Goal: Task Accomplishment & Management: Manage account settings

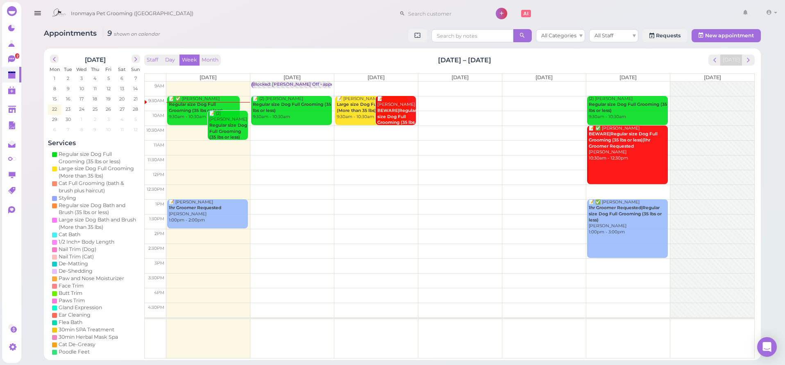
click at [16, 58] on span "2" at bounding box center [17, 55] width 4 height 5
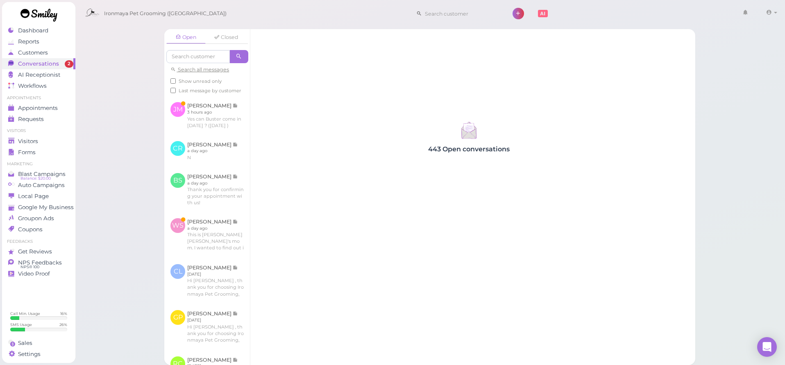
click at [14, 59] on link "Conversations 2" at bounding box center [38, 63] width 73 height 11
click at [231, 134] on link at bounding box center [207, 115] width 86 height 39
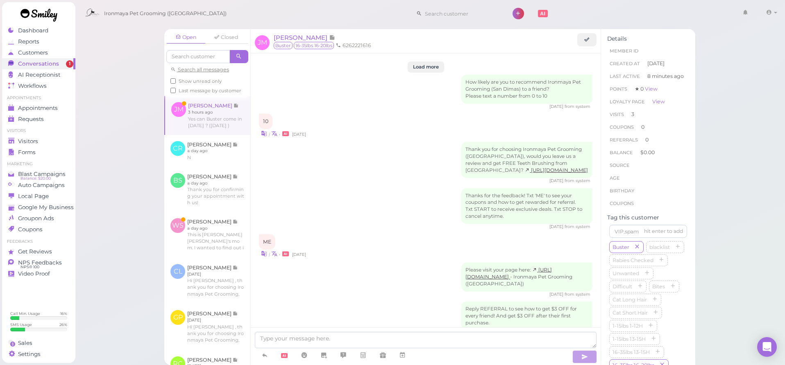
scroll to position [1119, 0]
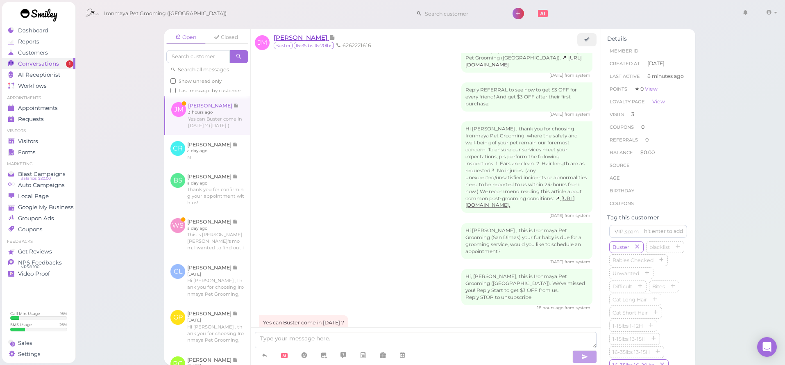
click at [315, 34] on span "[PERSON_NAME]" at bounding box center [301, 38] width 55 height 8
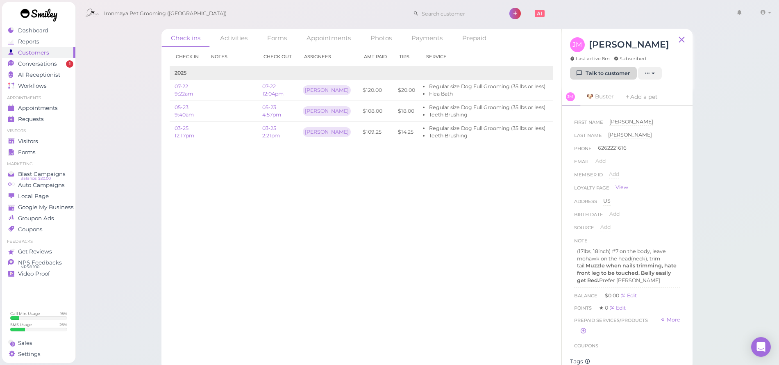
click at [619, 76] on link "Talk to customer" at bounding box center [603, 73] width 67 height 13
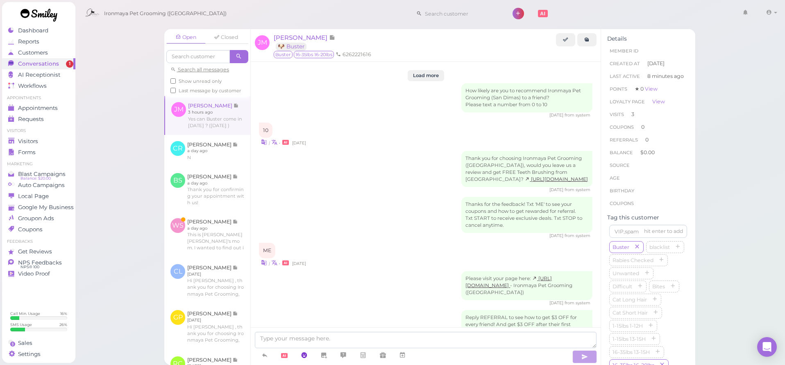
scroll to position [1119, 0]
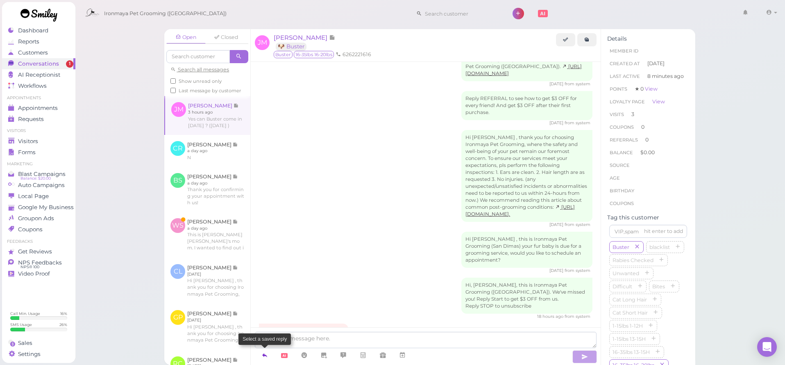
click at [266, 356] on icon at bounding box center [265, 355] width 7 height 8
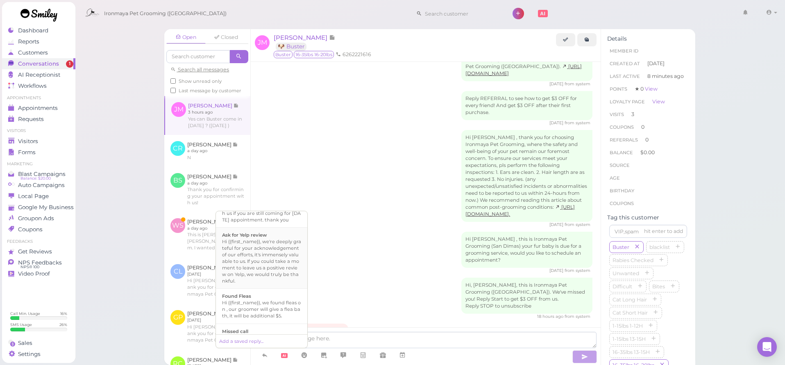
scroll to position [97, 0]
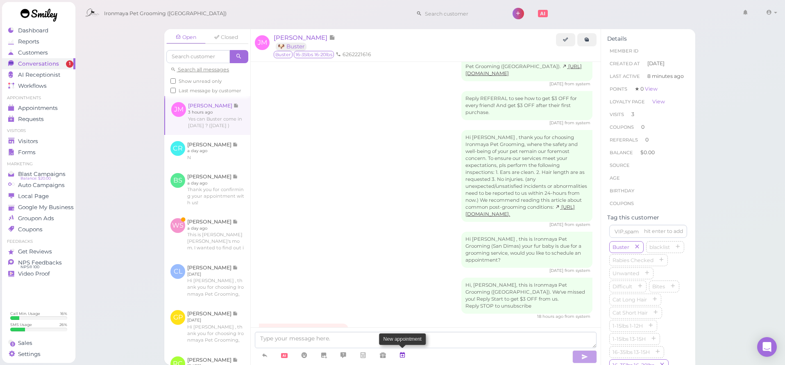
click at [401, 356] on icon at bounding box center [402, 355] width 7 height 8
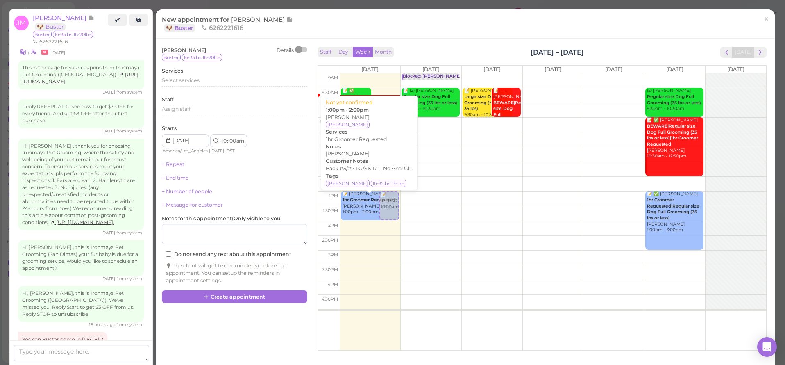
drag, startPoint x: 389, startPoint y: 127, endPoint x: 375, endPoint y: 219, distance: 93.3
click at [375, 73] on div "📝 ✅ [PERSON_NAME] Song Regular size Dog Full Grooming (35 lbs or less) 9:30am -…" at bounding box center [370, 73] width 58 height 0
select select "1"
select select "pm"
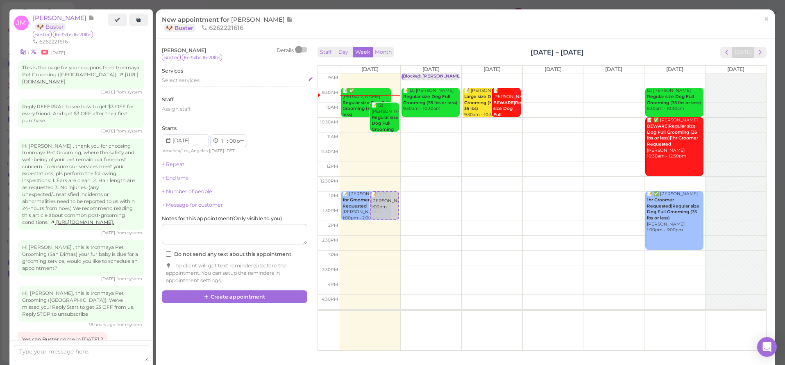
click at [183, 77] on span "Select services" at bounding box center [181, 80] width 38 height 6
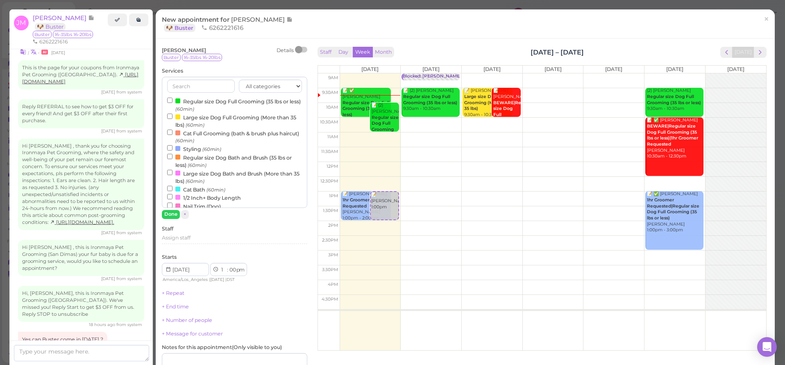
click at [171, 100] on input "Regular size Dog Full Grooming (35 lbs or less) (60min)" at bounding box center [169, 100] width 5 height 5
click at [171, 214] on button "Done" at bounding box center [171, 214] width 18 height 9
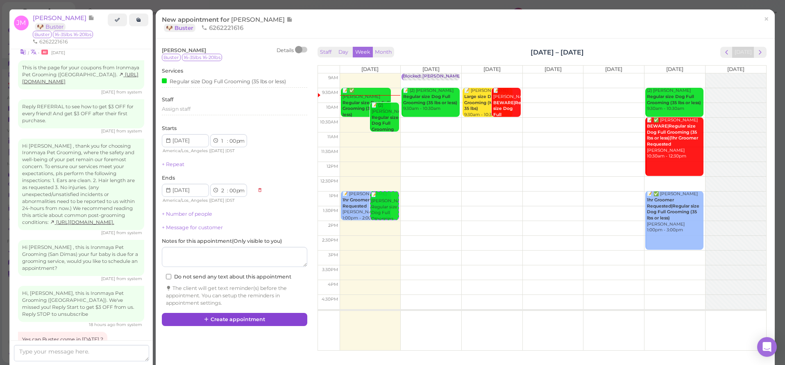
click at [215, 313] on button "Create appointment" at bounding box center [235, 319] width 146 height 13
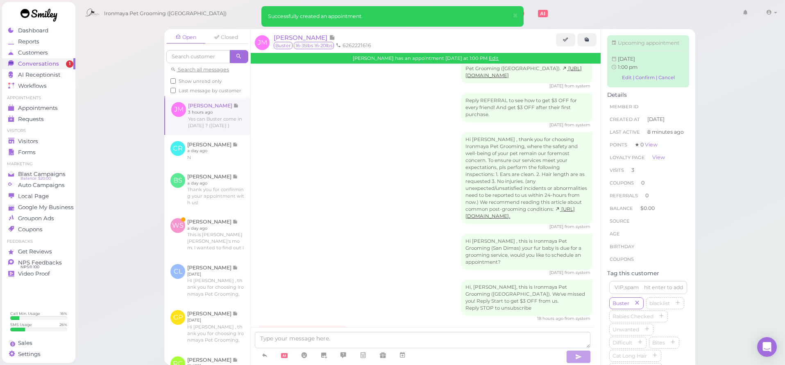
scroll to position [1196, 0]
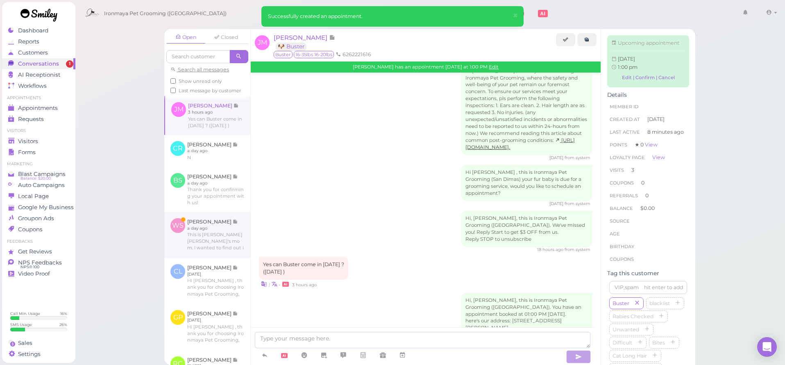
click at [213, 246] on link at bounding box center [207, 235] width 86 height 46
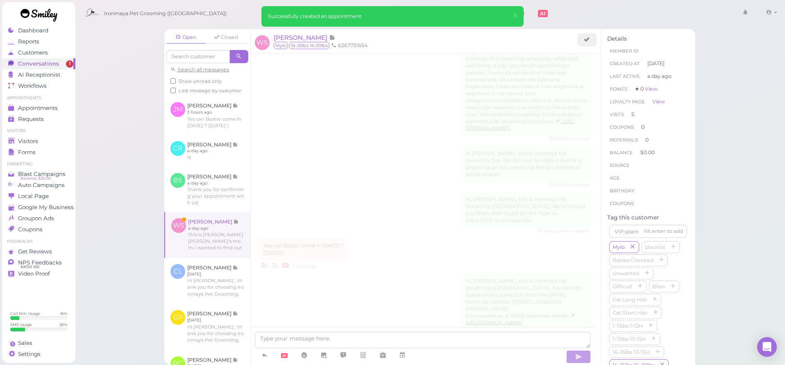
scroll to position [1055, 0]
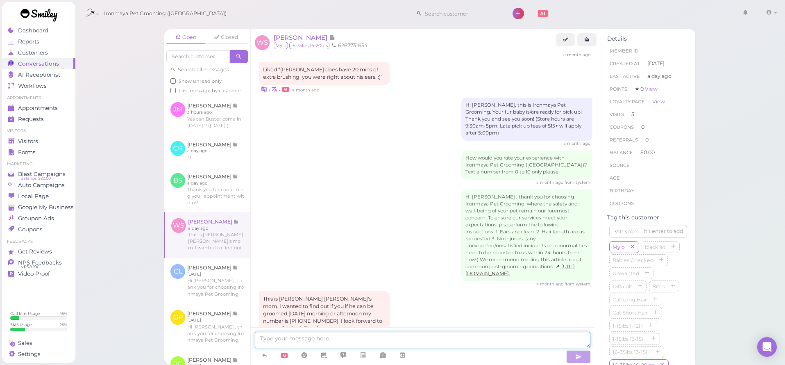
click at [329, 339] on textarea at bounding box center [423, 340] width 336 height 16
type textarea "Hi [PERSON_NAME], would you like to bring Mylo this afternoon @1?"
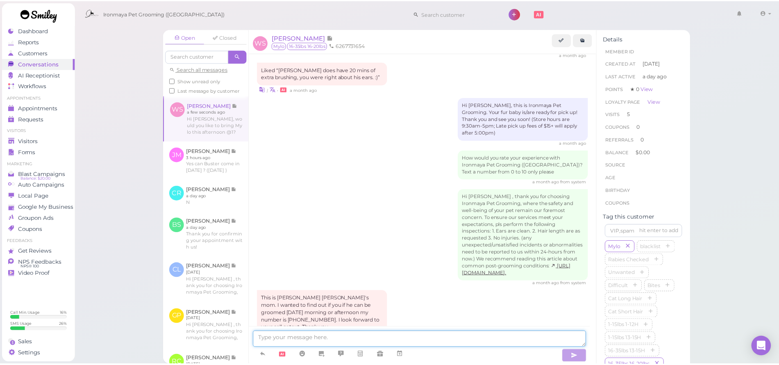
scroll to position [1081, 0]
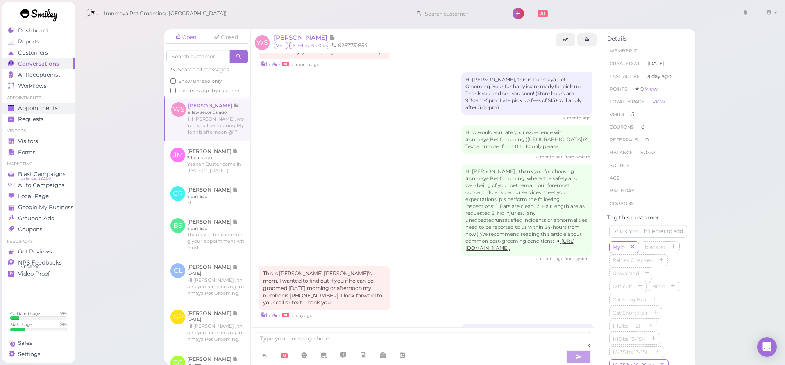
click at [55, 109] on span "Appointments" at bounding box center [38, 108] width 40 height 7
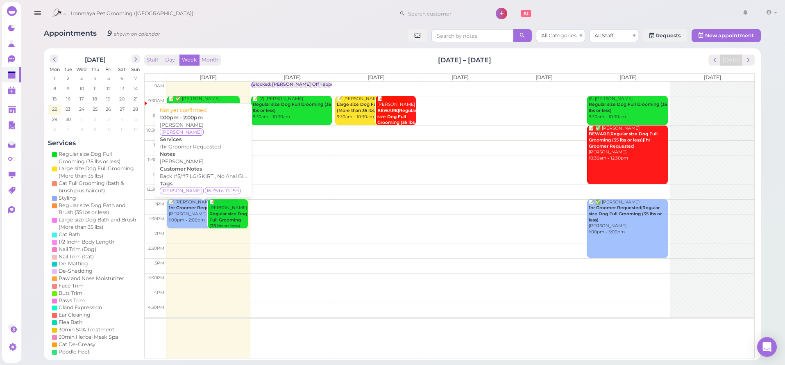
click at [191, 205] on b "1hr Groomer Requested" at bounding box center [195, 207] width 52 height 5
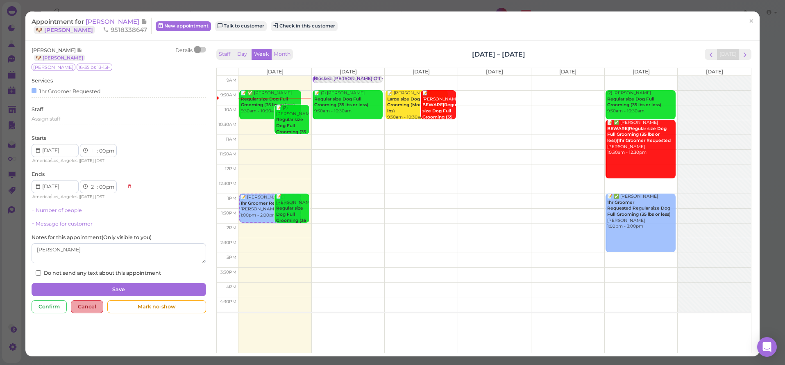
click at [91, 300] on div "Cancel" at bounding box center [87, 306] width 32 height 13
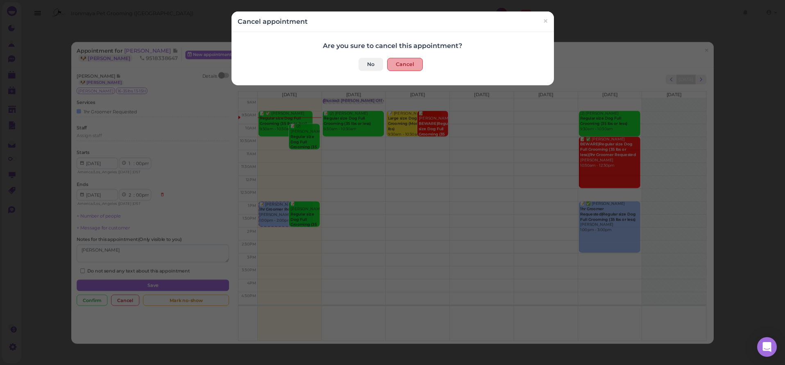
click at [408, 63] on button "Cancel" at bounding box center [405, 64] width 36 height 13
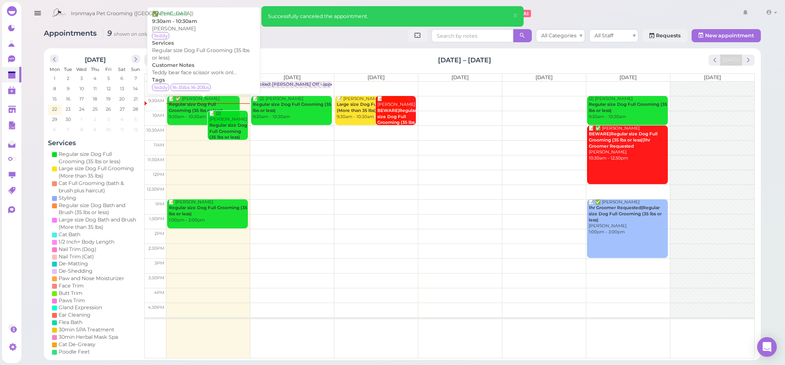
click at [194, 105] on b "Regular size Dog Full Grooming (35 lbs or less)" at bounding box center [196, 107] width 54 height 11
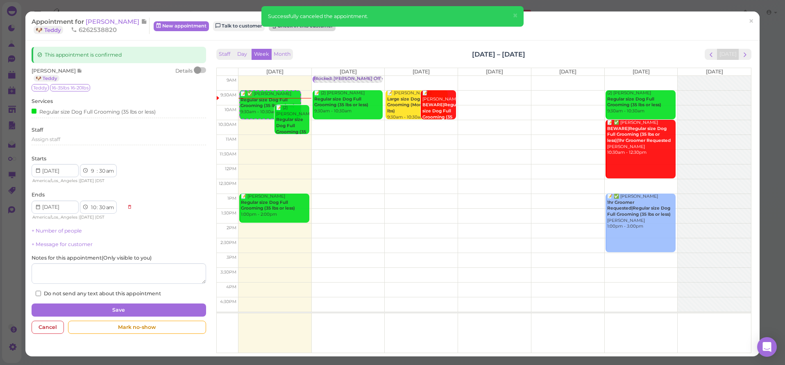
click at [275, 27] on button "Check in this customer" at bounding box center [302, 26] width 67 height 10
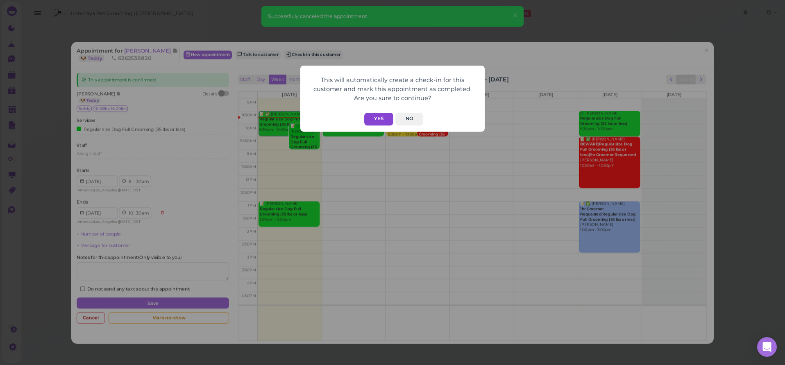
click at [373, 114] on button "Yes" at bounding box center [378, 119] width 29 height 13
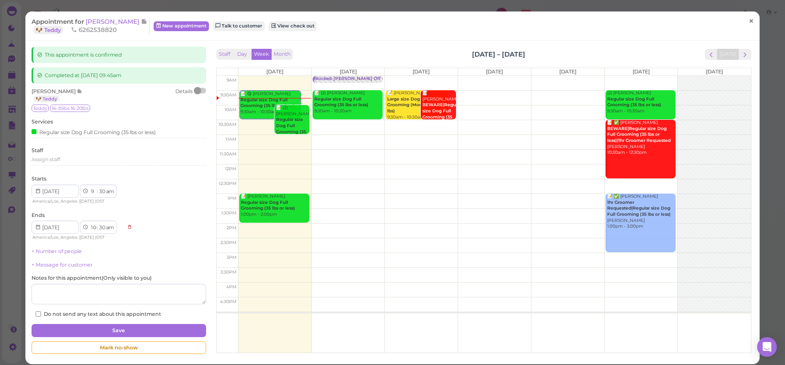
click at [749, 21] on span "×" at bounding box center [751, 21] width 5 height 11
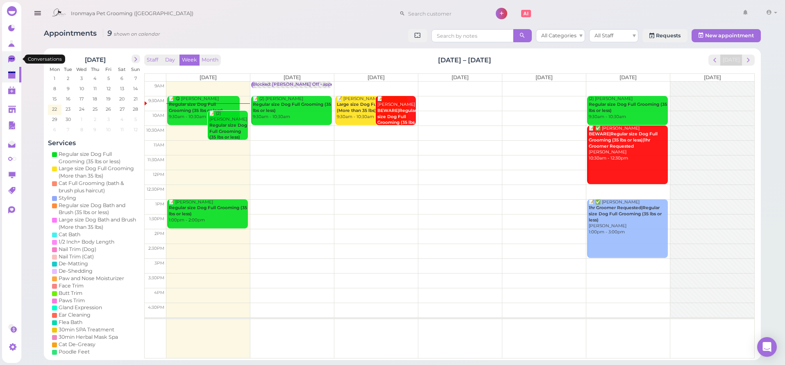
click at [10, 53] on link "0" at bounding box center [11, 59] width 19 height 16
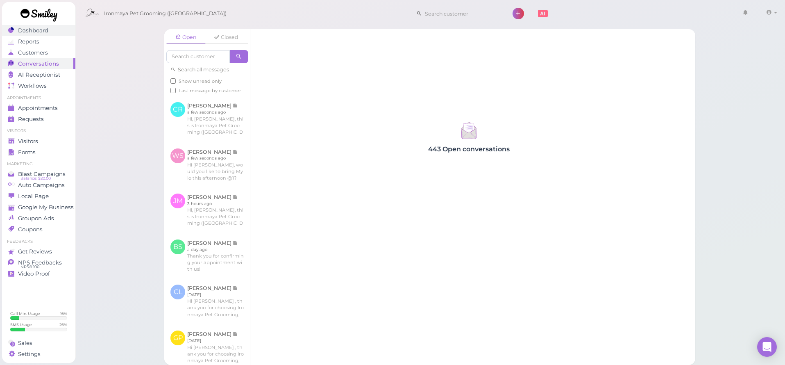
click at [34, 35] on link "Dashboard" at bounding box center [38, 30] width 73 height 11
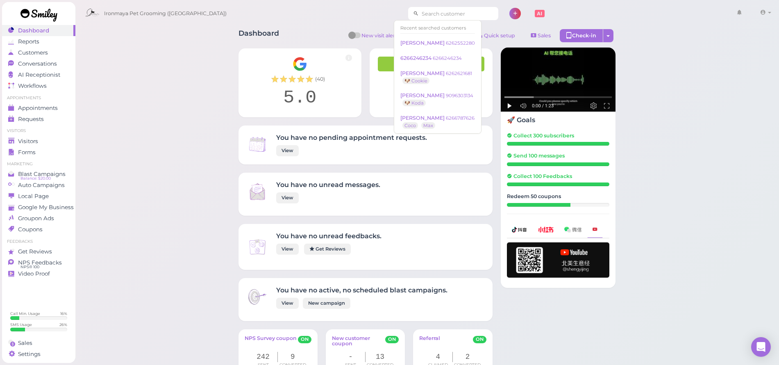
click at [428, 11] on input at bounding box center [459, 13] width 80 height 13
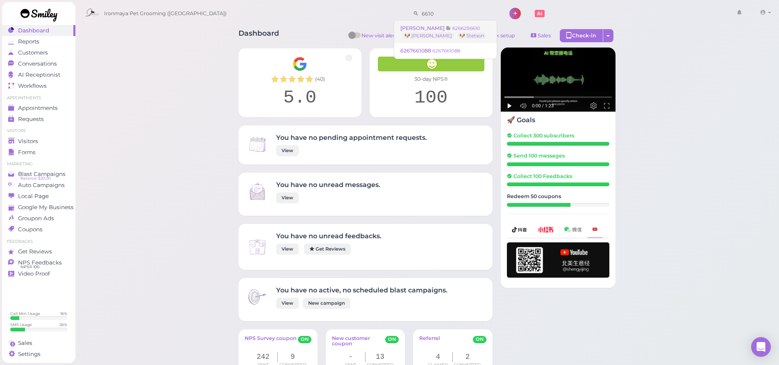
type input "6610"
click at [428, 28] on span "[PERSON_NAME]" at bounding box center [423, 28] width 46 height 6
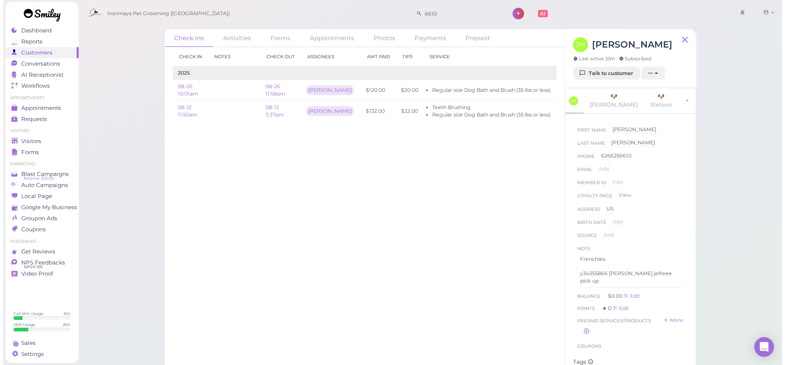
scroll to position [155, 0]
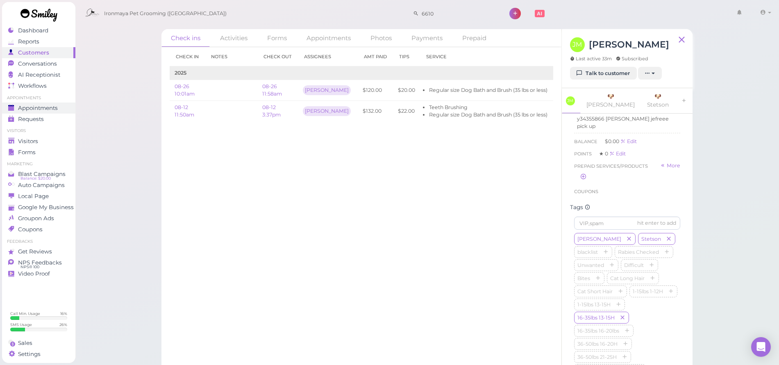
click at [27, 109] on span "Appointments" at bounding box center [38, 108] width 40 height 7
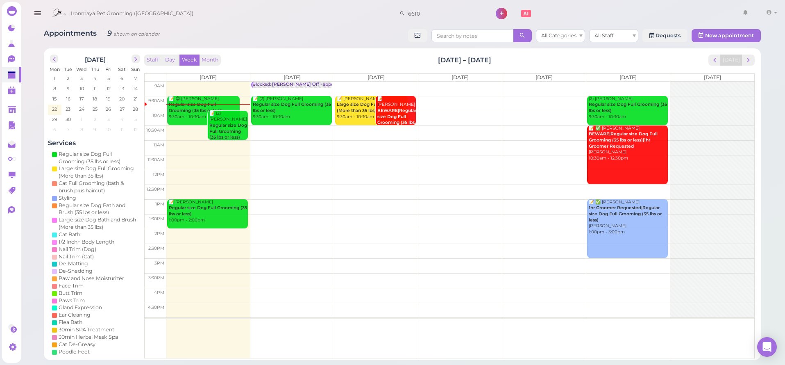
click at [242, 231] on td at bounding box center [460, 236] width 588 height 15
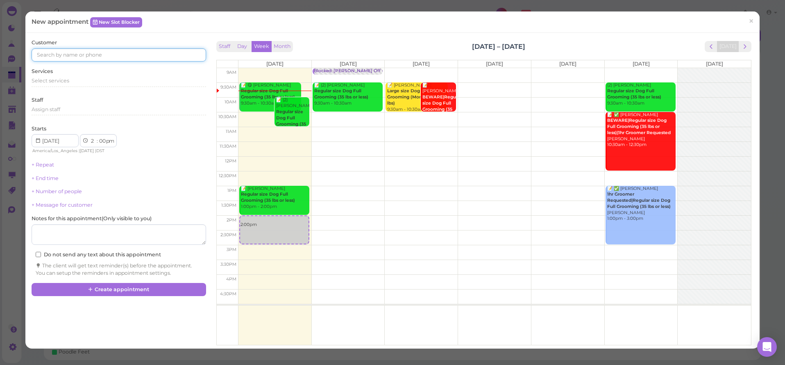
click at [75, 55] on input at bounding box center [119, 54] width 174 height 13
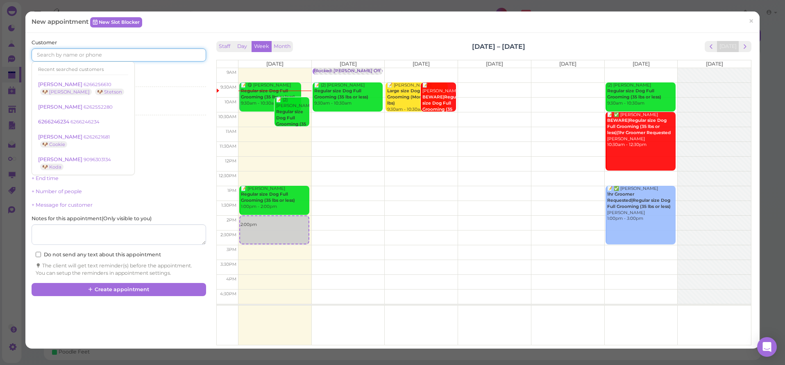
click at [352, 144] on td at bounding box center [494, 148] width 513 height 15
type input "[DATE]"
select select "11"
select select "30"
select select "am"
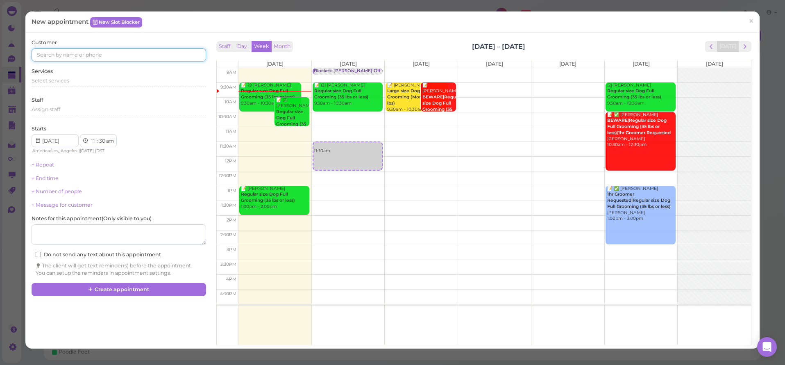
click at [86, 52] on input at bounding box center [119, 54] width 174 height 13
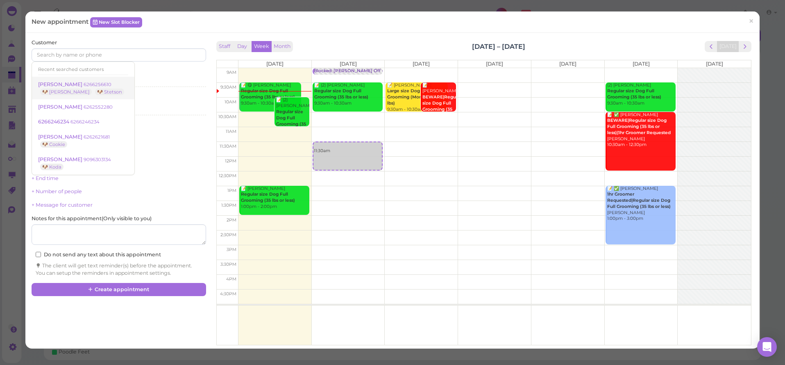
click at [84, 83] on small "6266256610" at bounding box center [98, 85] width 28 height 6
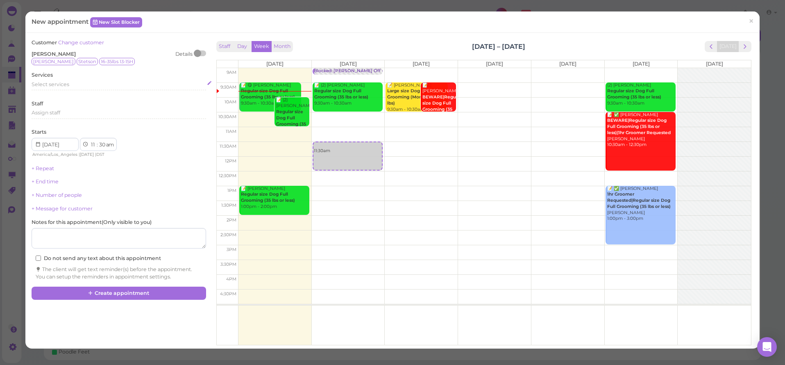
click at [61, 86] on span "Select services" at bounding box center [51, 84] width 38 height 6
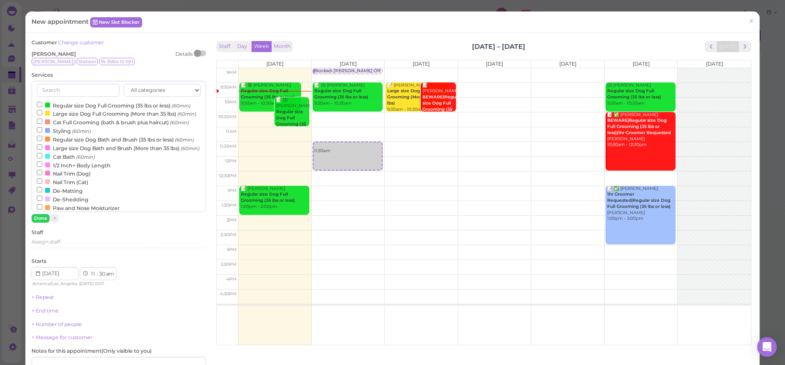
click at [39, 141] on input "Regular size Dog Bath and Brush (35 lbs or less) (60min)" at bounding box center [39, 138] width 5 height 5
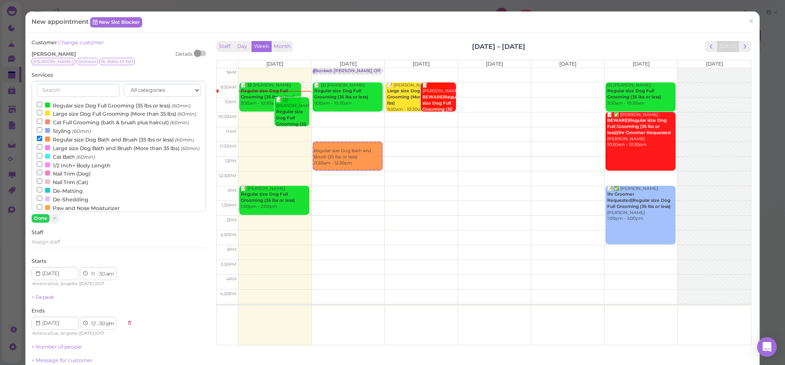
click at [43, 218] on button "Done" at bounding box center [41, 218] width 18 height 9
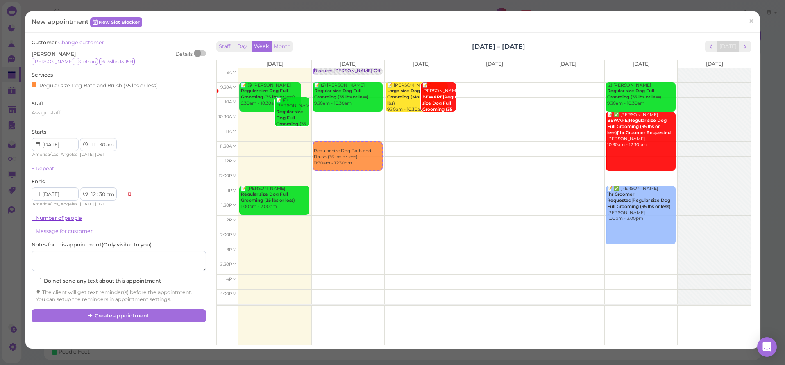
click at [50, 216] on link "+ Number of people" at bounding box center [57, 218] width 50 height 6
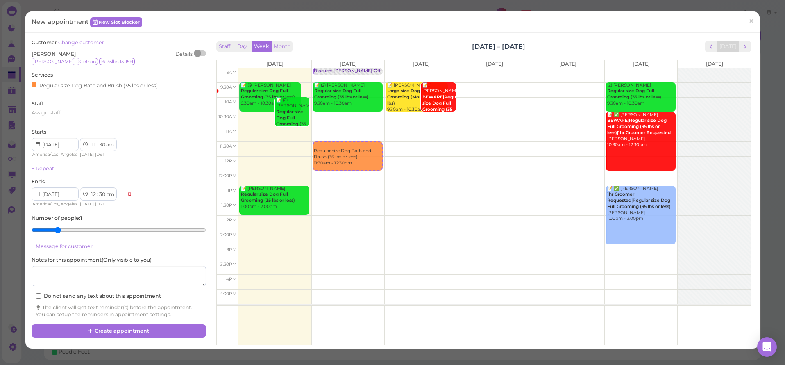
type input "2"
click at [52, 227] on input "range" at bounding box center [119, 229] width 174 height 13
click at [111, 330] on button "Create appointment" at bounding box center [119, 330] width 174 height 13
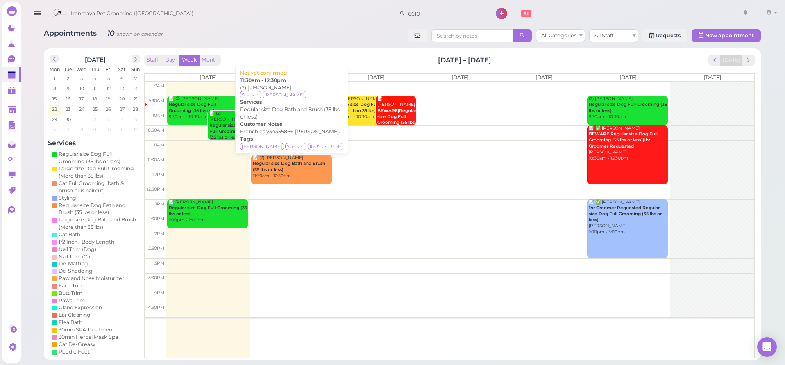
click at [306, 161] on b "Regular size Dog Bath and Brush (35 lbs or less)" at bounding box center [289, 166] width 73 height 11
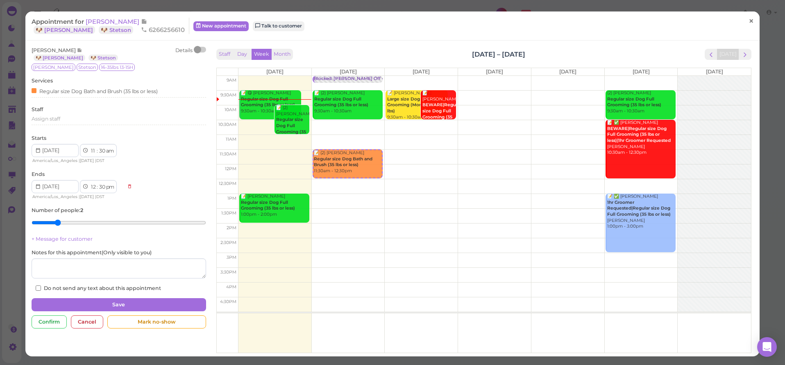
click at [749, 19] on span "×" at bounding box center [751, 21] width 5 height 11
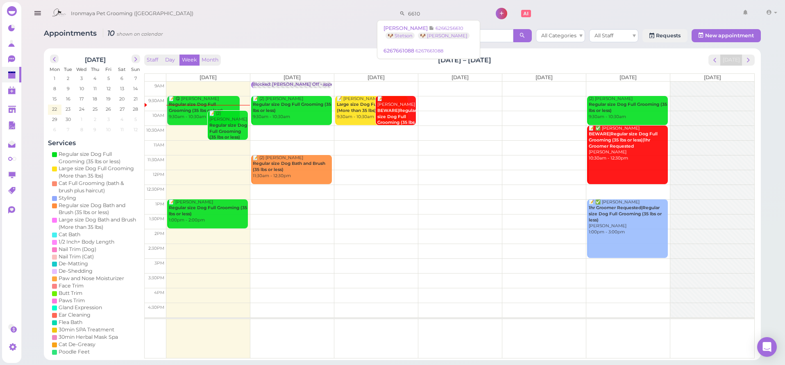
drag, startPoint x: 420, startPoint y: 11, endPoint x: 355, endPoint y: 6, distance: 65.0
click at [354, 6] on div "Ironmaya Pet Grooming ([GEOGRAPHIC_DATA]) 6610 1 Account" at bounding box center [414, 13] width 733 height 23
type input "8386"
click at [415, 27] on span "6262608386" at bounding box center [403, 28] width 33 height 6
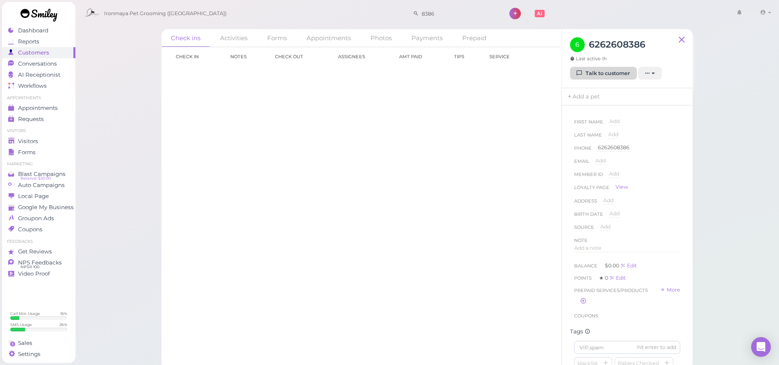
click at [617, 73] on link "Talk to customer" at bounding box center [603, 73] width 67 height 13
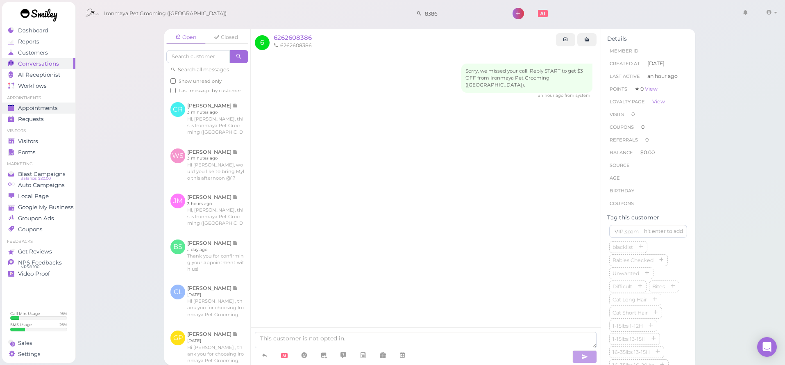
click at [45, 108] on span "Appointments" at bounding box center [38, 108] width 40 height 7
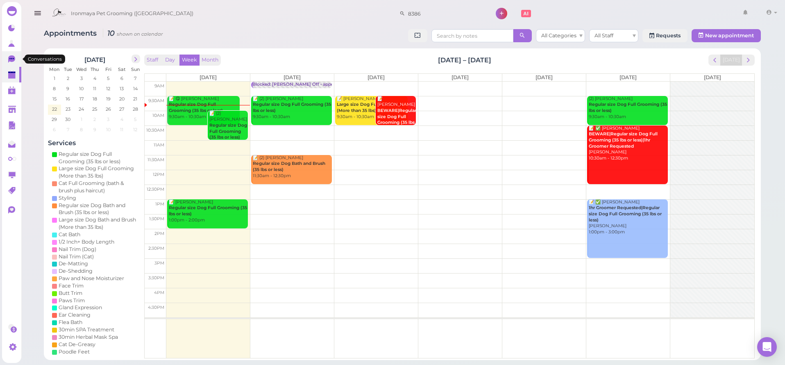
click at [15, 59] on icon at bounding box center [12, 59] width 9 height 9
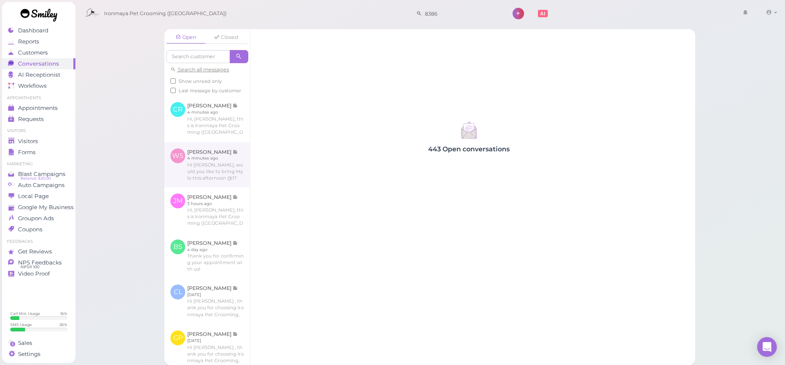
click at [217, 187] on link at bounding box center [207, 164] width 86 height 45
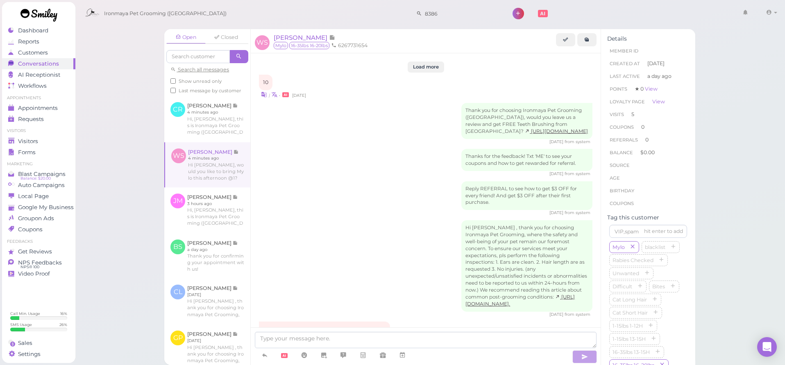
scroll to position [1049, 0]
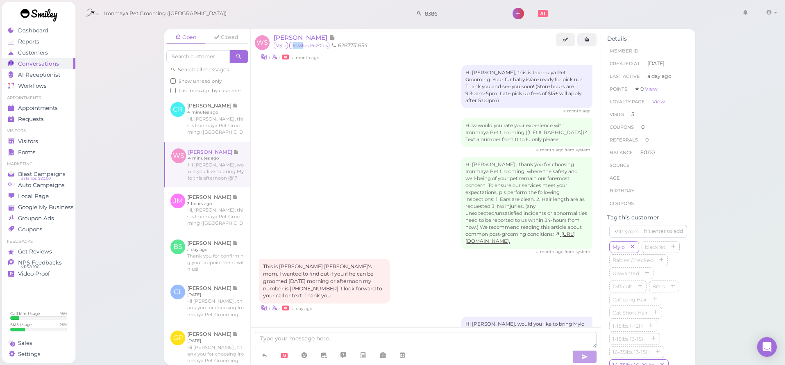
drag, startPoint x: 293, startPoint y: 46, endPoint x: 305, endPoint y: 45, distance: 11.1
click at [305, 45] on span "16-35lbs 16-20lbs" at bounding box center [309, 45] width 40 height 7
click at [319, 46] on span "16-35lbs 16-20lbs" at bounding box center [309, 45] width 40 height 7
click at [327, 39] on span "[PERSON_NAME]" at bounding box center [301, 38] width 55 height 8
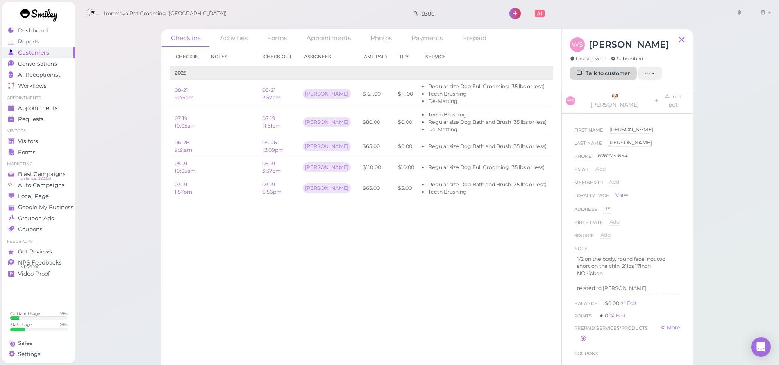
click at [605, 74] on link "Talk to customer" at bounding box center [603, 73] width 67 height 13
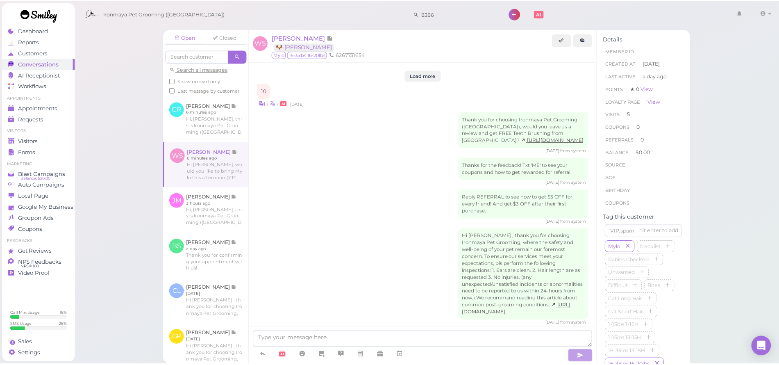
scroll to position [1049, 0]
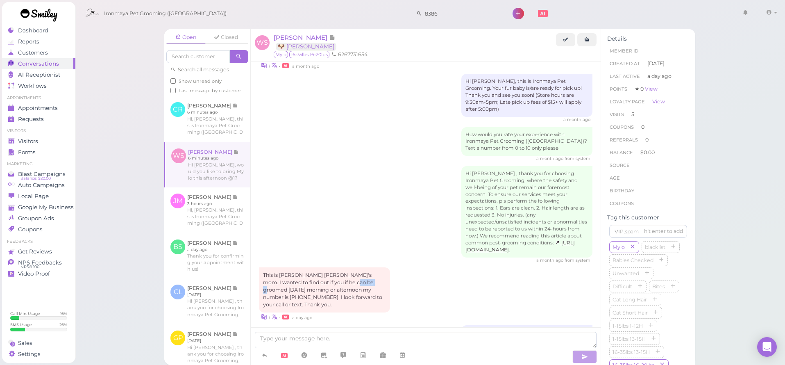
drag, startPoint x: 359, startPoint y: 243, endPoint x: 384, endPoint y: 250, distance: 26.0
click at [383, 267] on div "This is [PERSON_NAME] [PERSON_NAME]'s mom. I wanted to find out if you if he ca…" at bounding box center [324, 289] width 131 height 45
click at [384, 267] on div "This is [PERSON_NAME] [PERSON_NAME]'s mom. I wanted to find out if you if he ca…" at bounding box center [324, 289] width 131 height 45
drag, startPoint x: 428, startPoint y: 16, endPoint x: 345, endPoint y: 15, distance: 82.8
click at [345, 15] on div "Ironmaya Pet Grooming ([GEOGRAPHIC_DATA]) 8386 1 Account" at bounding box center [430, 13] width 699 height 23
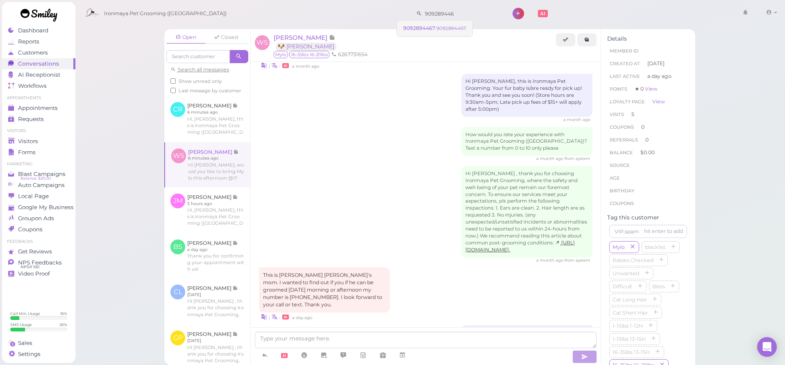
type input "909289446"
click at [426, 30] on span "9092894467" at bounding box center [419, 28] width 33 height 6
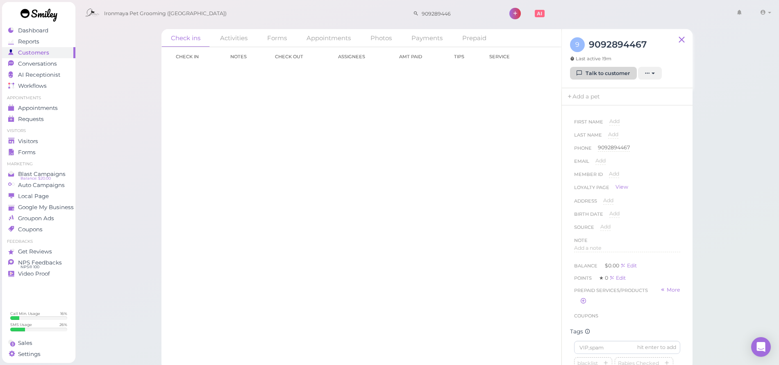
click at [616, 71] on link "Talk to customer" at bounding box center [603, 73] width 67 height 13
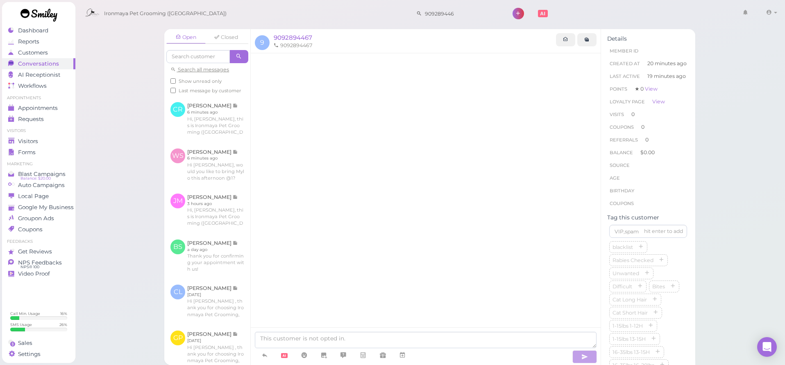
drag, startPoint x: 364, startPoint y: 176, endPoint x: 25, endPoint y: 162, distance: 338.9
click at [364, 176] on div at bounding box center [426, 201] width 350 height 297
click at [39, 108] on span "Appointments" at bounding box center [38, 108] width 40 height 7
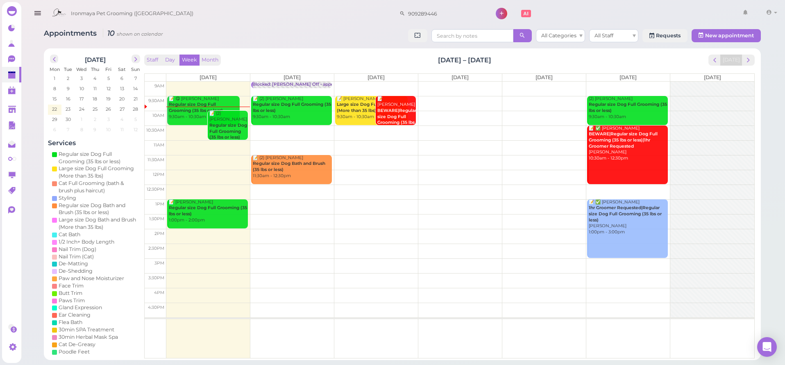
click at [542, 97] on td at bounding box center [460, 103] width 588 height 15
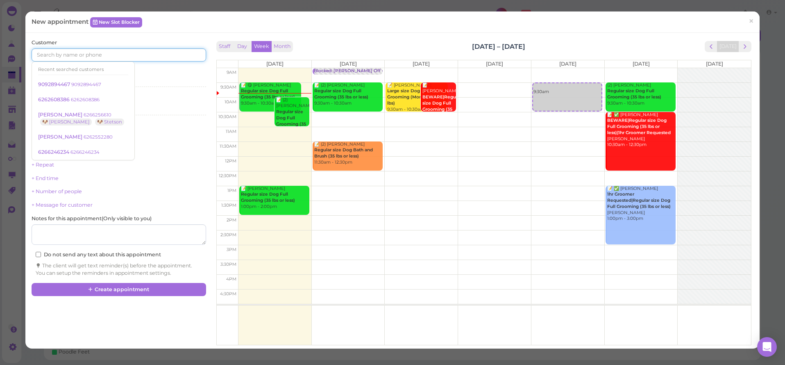
click at [97, 57] on input at bounding box center [119, 54] width 174 height 13
type input "9092894469"
click at [58, 70] on div "Recent searched customers" at bounding box center [83, 69] width 90 height 11
click at [57, 87] on link "9092894467 9092894467" at bounding box center [83, 85] width 102 height 16
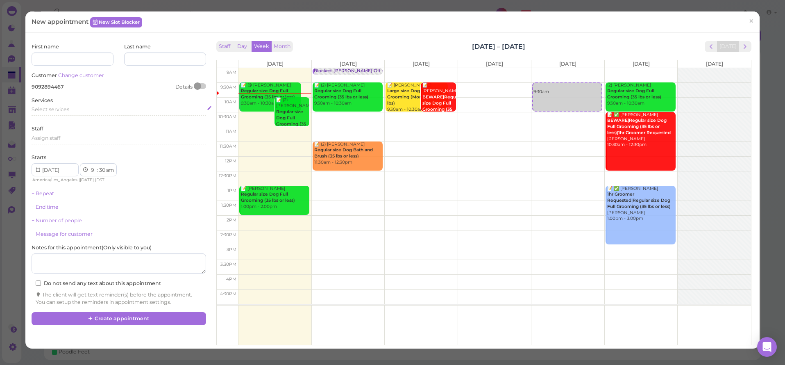
click at [49, 111] on div "Select services" at bounding box center [119, 109] width 174 height 7
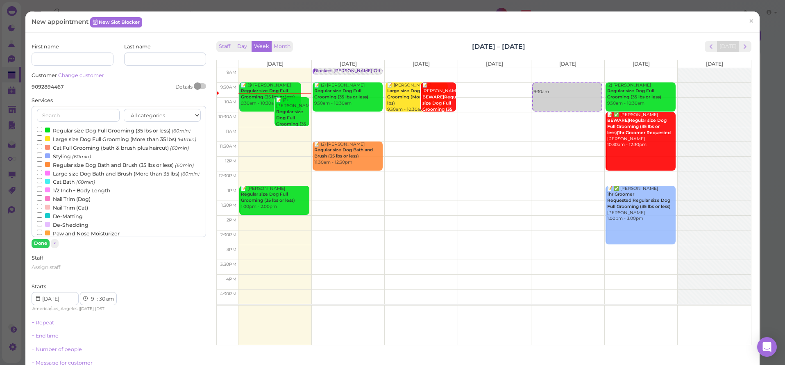
click at [37, 129] on input "Regular size Dog Full Grooming (35 lbs or less) (60min)" at bounding box center [39, 129] width 5 height 5
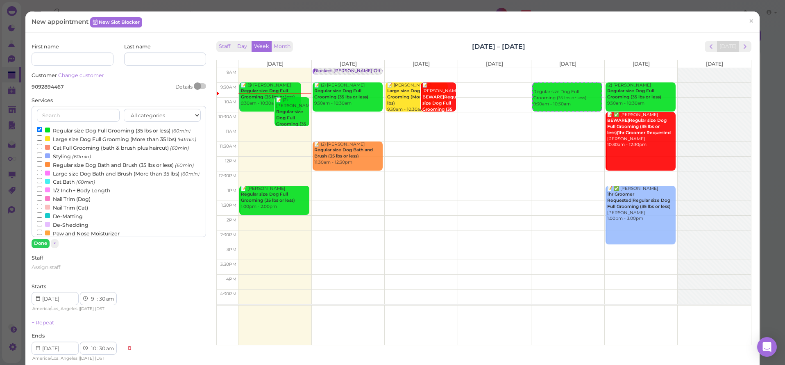
click at [41, 244] on button "Done" at bounding box center [41, 243] width 18 height 9
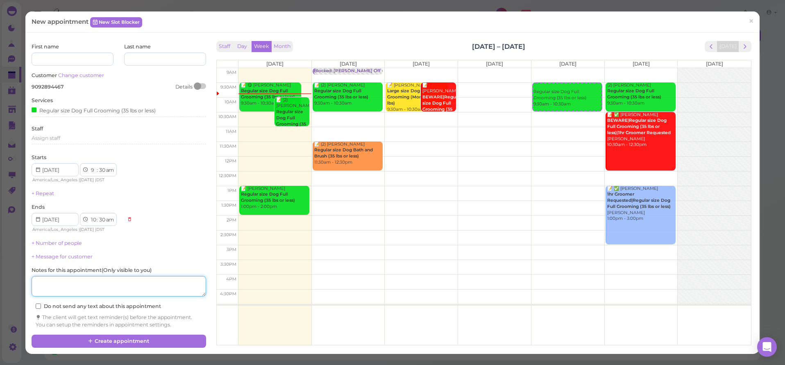
click at [64, 277] on textarea at bounding box center [119, 286] width 174 height 20
type textarea "from upland"
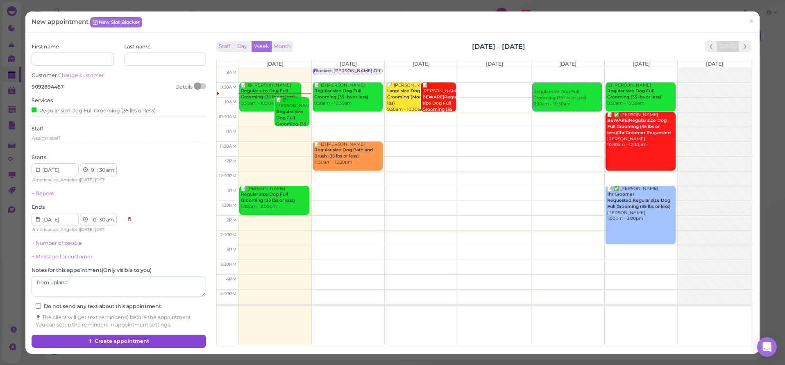
click at [118, 334] on button "Create appointment" at bounding box center [119, 340] width 174 height 13
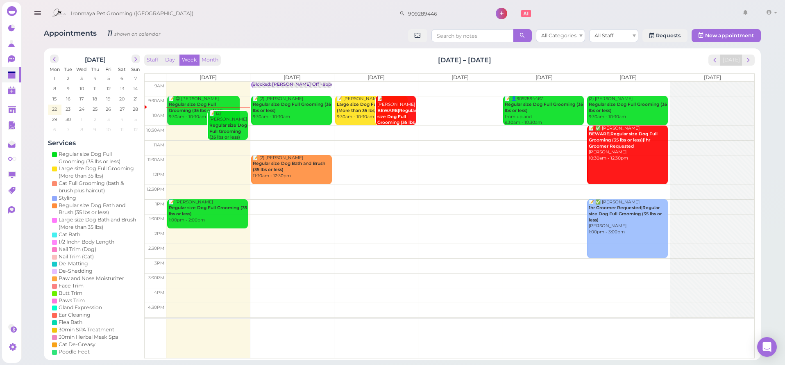
click at [221, 155] on td at bounding box center [460, 162] width 588 height 15
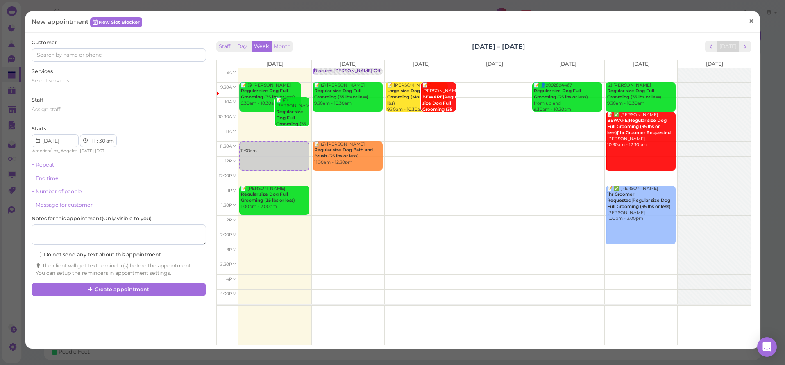
click at [744, 23] on link "×" at bounding box center [751, 21] width 15 height 19
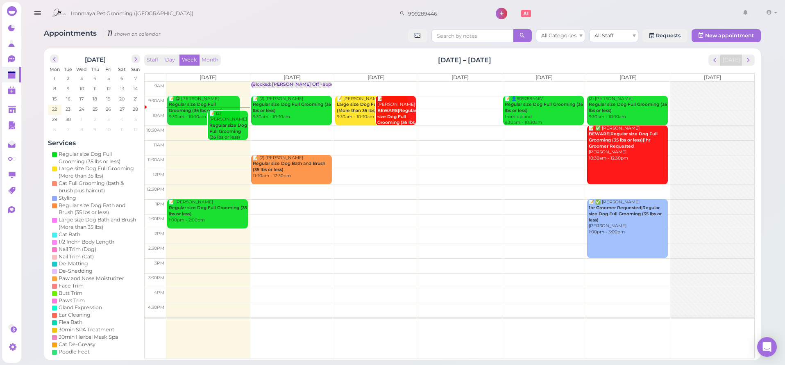
click at [41, 11] on icon "button" at bounding box center [37, 13] width 9 height 10
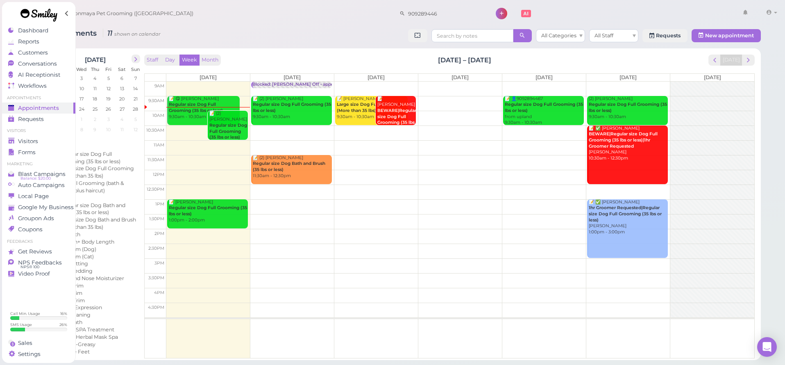
click at [22, 29] on link at bounding box center [39, 16] width 74 height 28
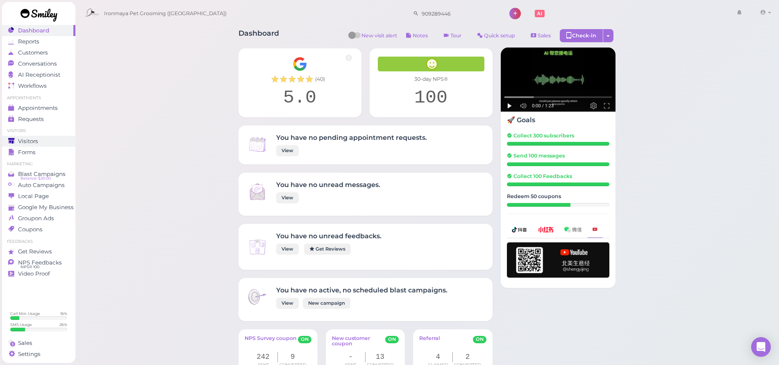
click at [46, 138] on div "Visitors" at bounding box center [37, 141] width 59 height 7
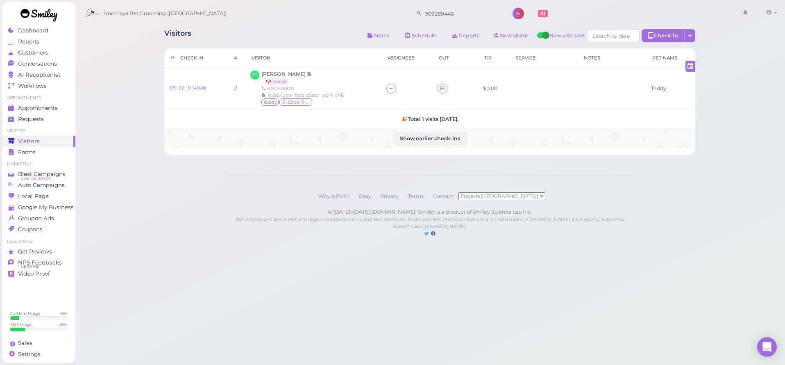
click at [448, 130] on td "Show earlier check-ins" at bounding box center [429, 138] width 531 height 19
click at [448, 134] on button "Show earlier check-ins" at bounding box center [430, 138] width 74 height 13
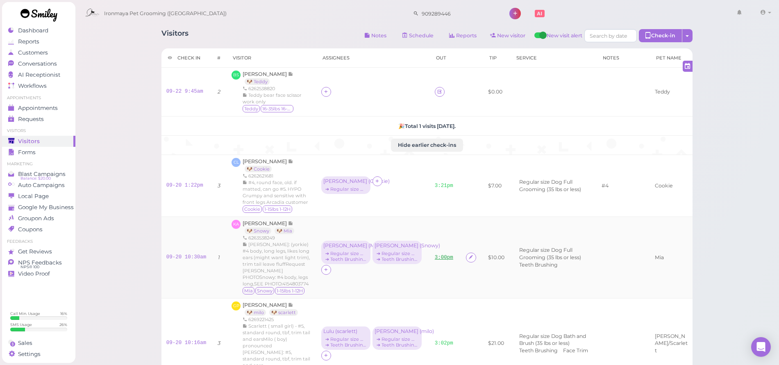
click at [440, 255] on link "3:00pm" at bounding box center [444, 258] width 18 height 6
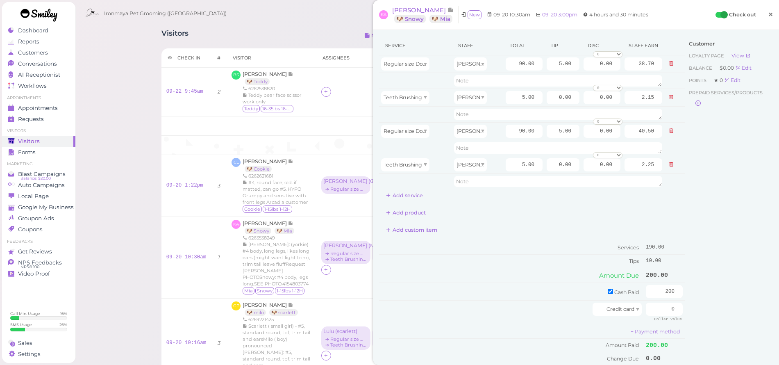
click at [769, 14] on link "×" at bounding box center [770, 14] width 15 height 19
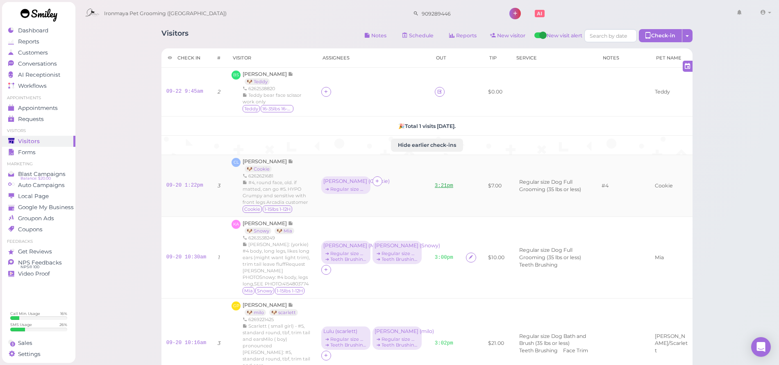
click at [436, 187] on link "3:21pm" at bounding box center [444, 186] width 18 height 6
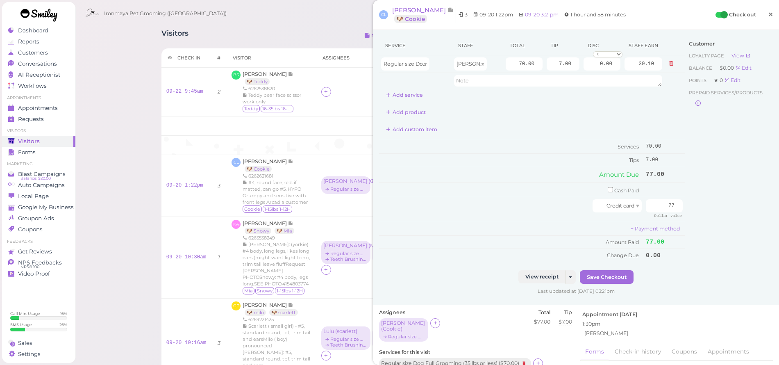
click at [768, 15] on link "×" at bounding box center [770, 14] width 15 height 19
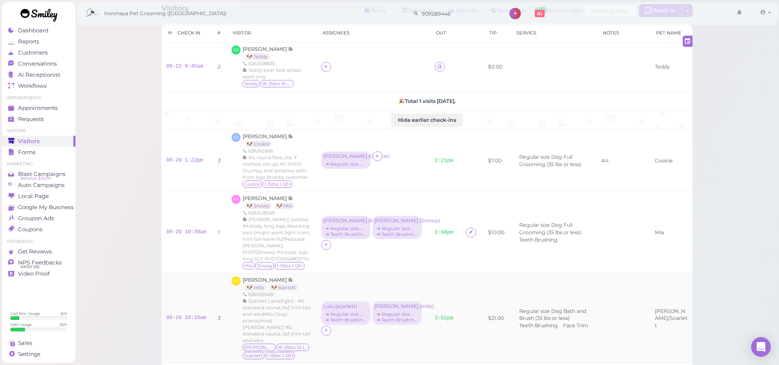
scroll to position [58, 0]
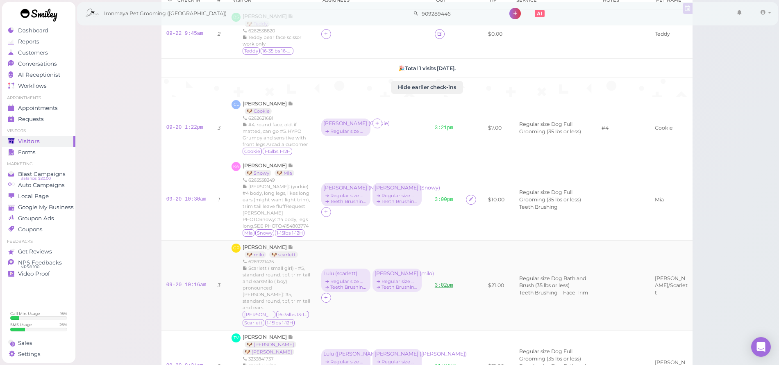
click at [442, 282] on link "3:02pm" at bounding box center [444, 285] width 18 height 6
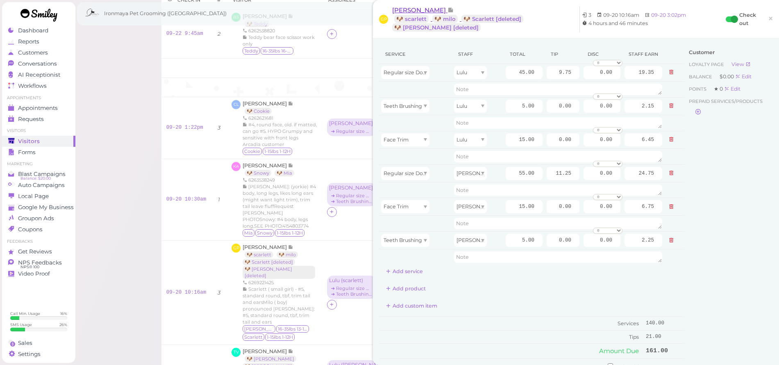
click at [433, 9] on span "[PERSON_NAME]" at bounding box center [419, 10] width 55 height 8
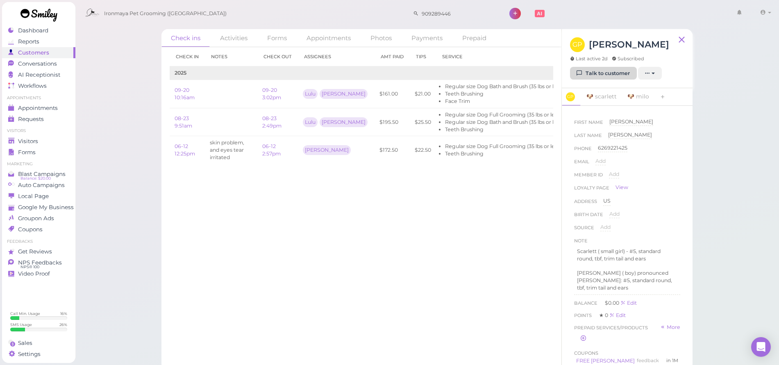
click at [616, 78] on link "Talk to customer" at bounding box center [603, 73] width 67 height 13
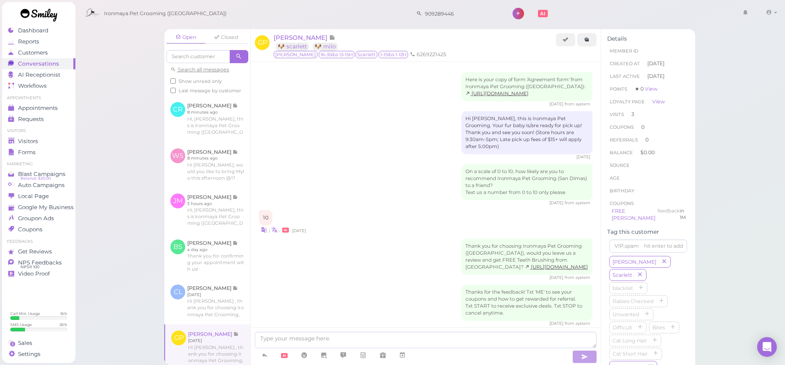
scroll to position [1040, 0]
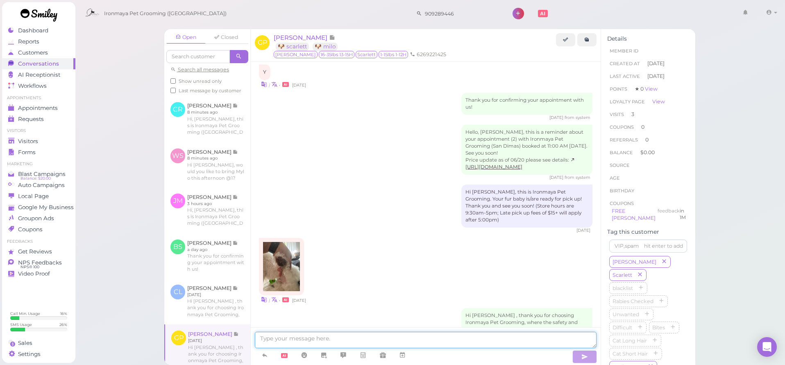
click at [355, 345] on textarea at bounding box center [426, 340] width 342 height 16
type textarea "Hi [PERSON_NAME]. this is [PERSON_NAME] from Iromaya Pet Grooming, we just want…"
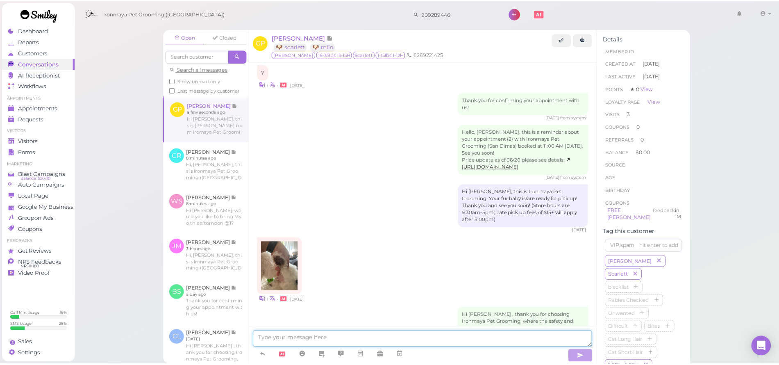
scroll to position [1115, 0]
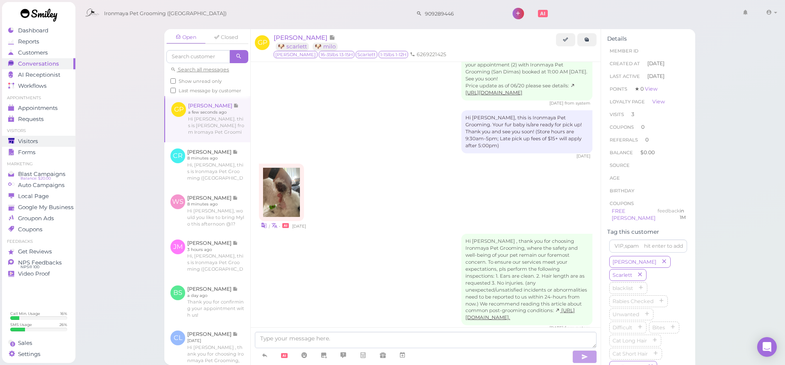
click at [44, 138] on div "Visitors" at bounding box center [37, 141] width 59 height 7
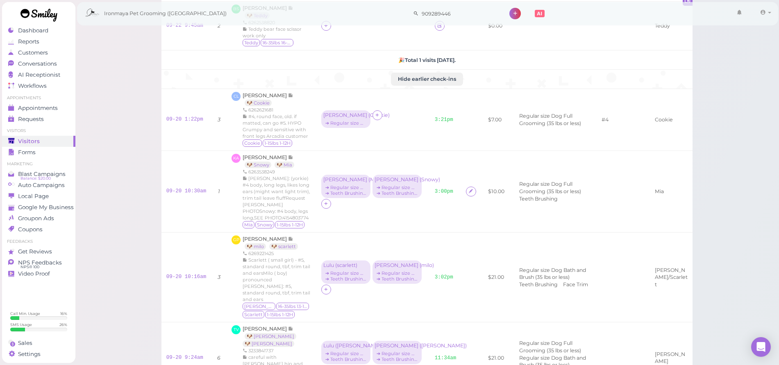
scroll to position [134, 0]
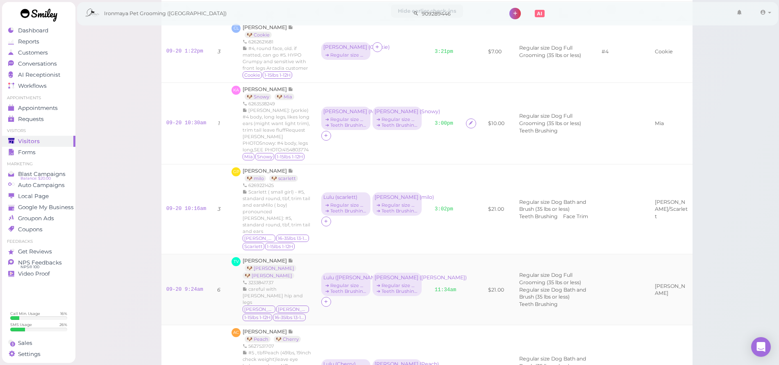
click at [446, 276] on td "11:34am" at bounding box center [446, 289] width 32 height 71
click at [451, 287] on link "11:34am" at bounding box center [446, 290] width 22 height 6
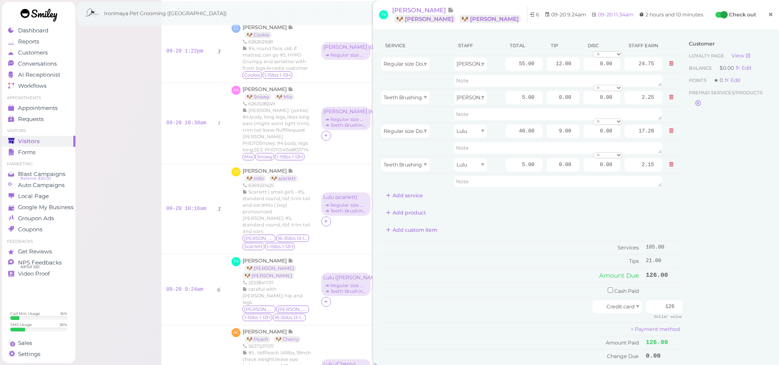
click at [768, 16] on span "×" at bounding box center [770, 14] width 5 height 11
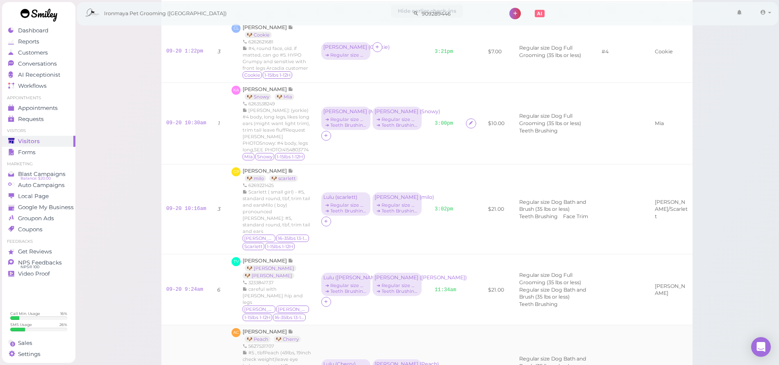
scroll to position [184, 0]
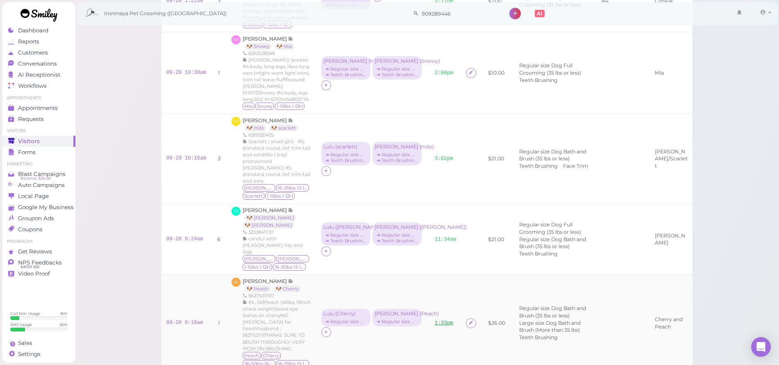
click at [448, 320] on link "1:33pm" at bounding box center [444, 323] width 18 height 6
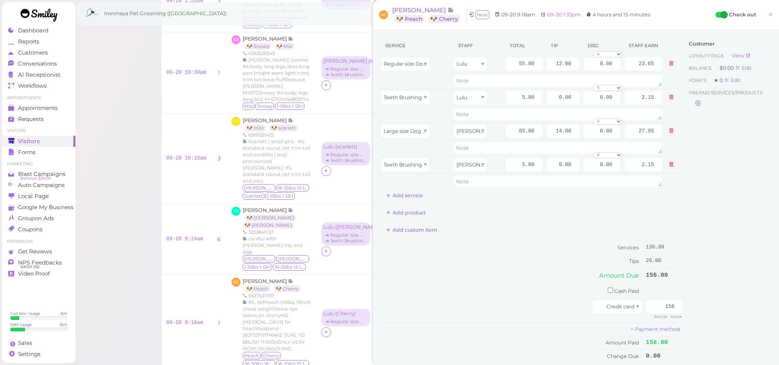
click at [768, 13] on span "×" at bounding box center [770, 14] width 5 height 11
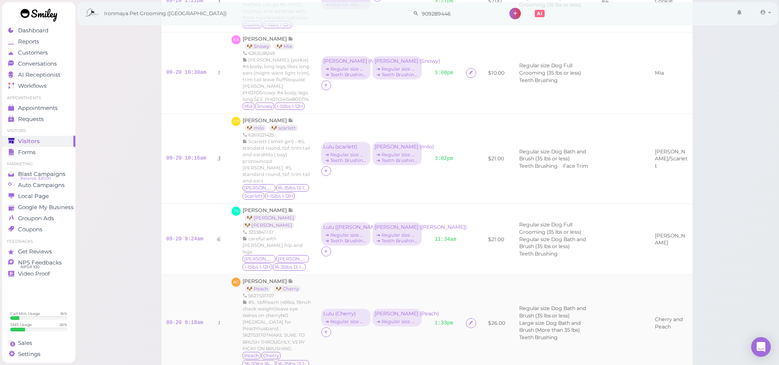
scroll to position [255, 0]
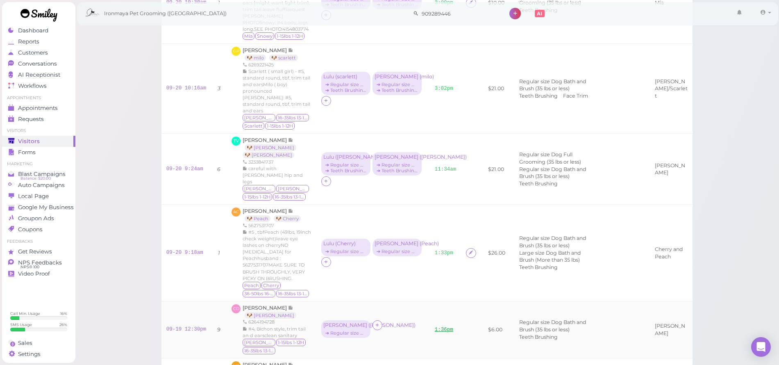
click at [439, 327] on link "1:36pm" at bounding box center [444, 330] width 18 height 6
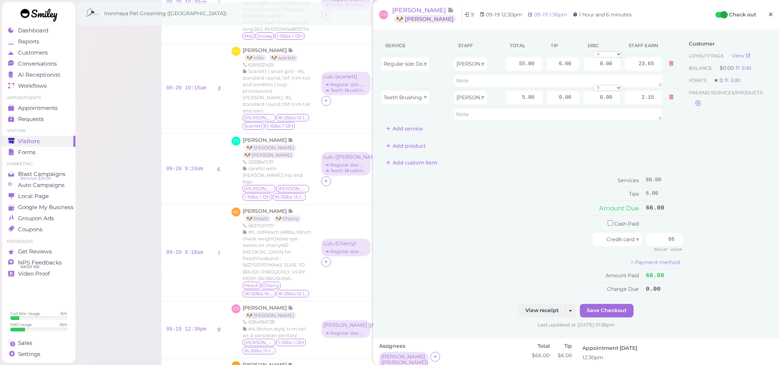
click at [768, 13] on span "×" at bounding box center [770, 14] width 5 height 11
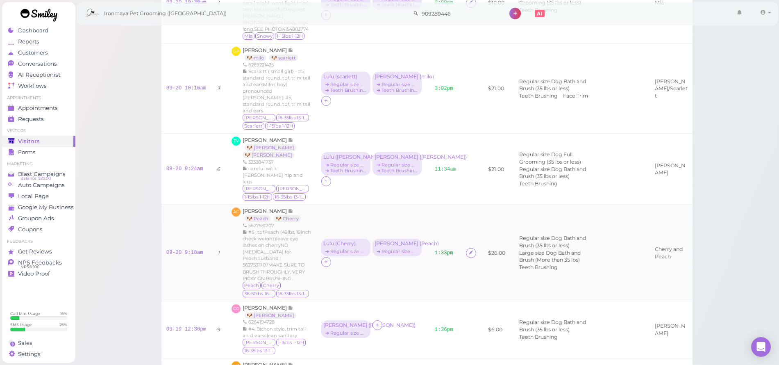
click at [448, 250] on link "1:33pm" at bounding box center [444, 253] width 18 height 6
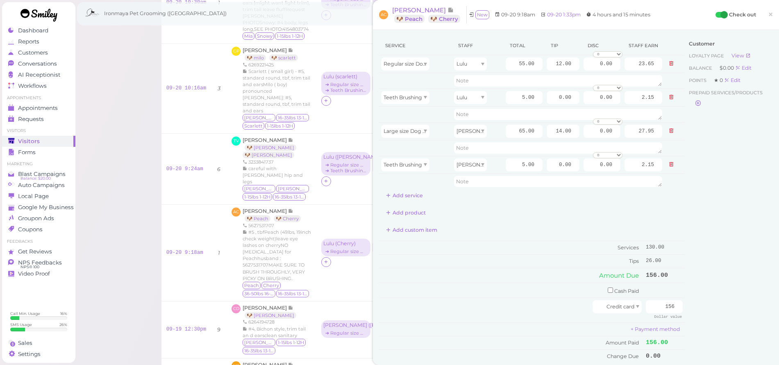
drag, startPoint x: 767, startPoint y: 12, endPoint x: 758, endPoint y: 13, distance: 8.6
click at [768, 12] on span "×" at bounding box center [770, 14] width 5 height 11
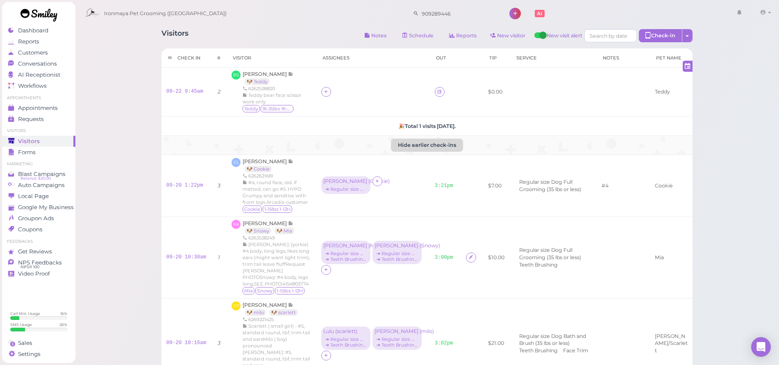
click at [429, 146] on button "Hide earlier check-ins" at bounding box center [427, 145] width 72 height 13
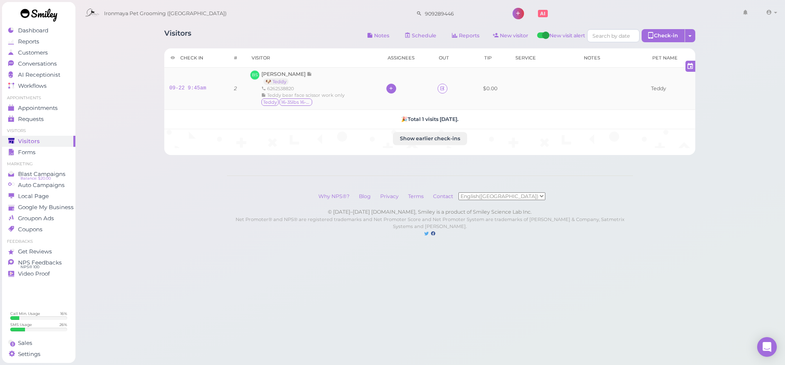
click at [395, 91] on div at bounding box center [392, 89] width 10 height 10
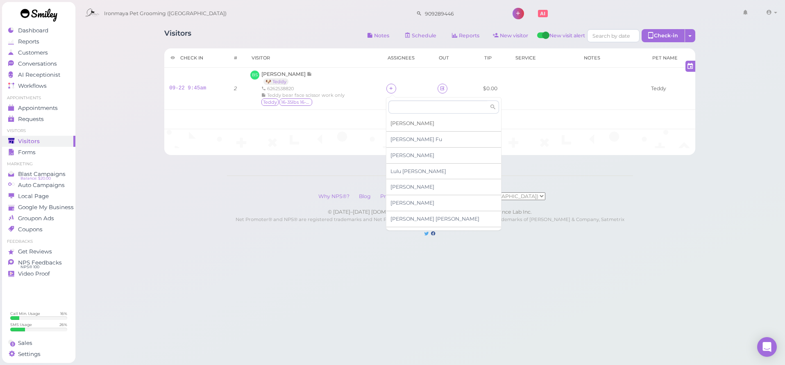
click at [403, 123] on span "[PERSON_NAME]" at bounding box center [413, 123] width 44 height 6
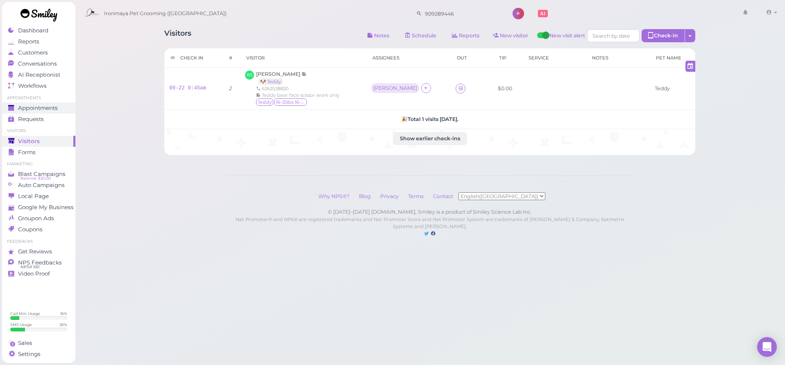
click at [40, 106] on span "Appointments" at bounding box center [38, 108] width 40 height 7
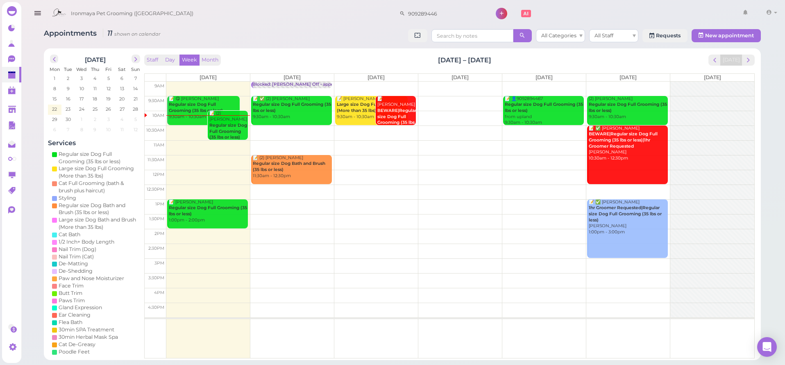
click at [249, 200] on td at bounding box center [460, 206] width 588 height 15
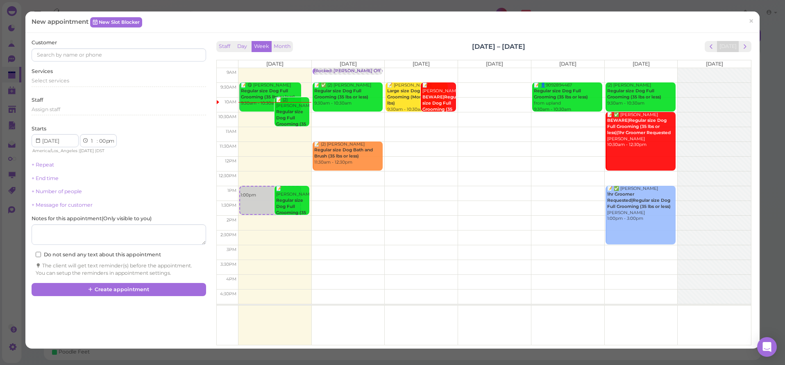
click at [80, 47] on div "Customer" at bounding box center [119, 50] width 174 height 23
click at [79, 51] on input at bounding box center [119, 54] width 174 height 13
type input "6267731654"
click at [73, 66] on span "[PERSON_NAME]" at bounding box center [61, 69] width 46 height 6
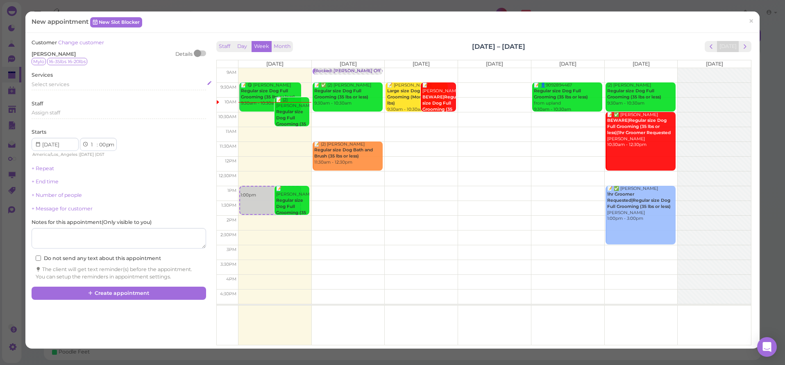
click at [56, 81] on span "Select services" at bounding box center [51, 84] width 38 height 6
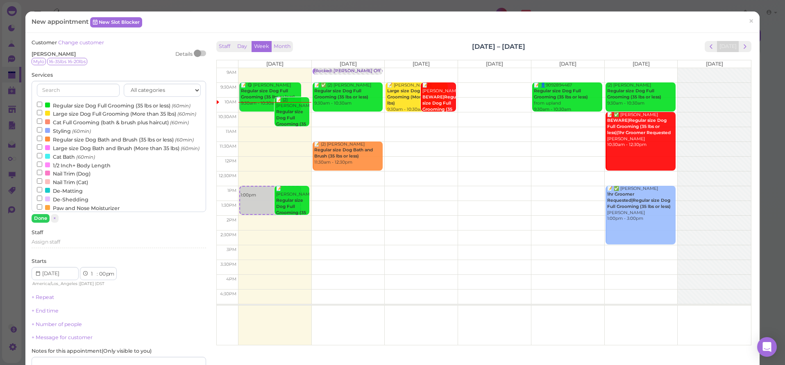
click at [50, 103] on label "Regular size Dog Full Grooming (35 lbs or less) (60min)" at bounding box center [114, 105] width 154 height 9
click at [42, 103] on input "Regular size Dog Full Grooming (35 lbs or less) (60min)" at bounding box center [39, 104] width 5 height 5
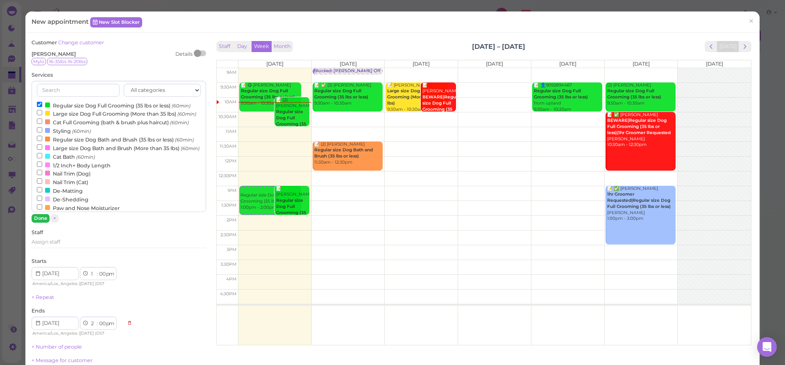
click at [42, 217] on button "Done" at bounding box center [41, 218] width 18 height 9
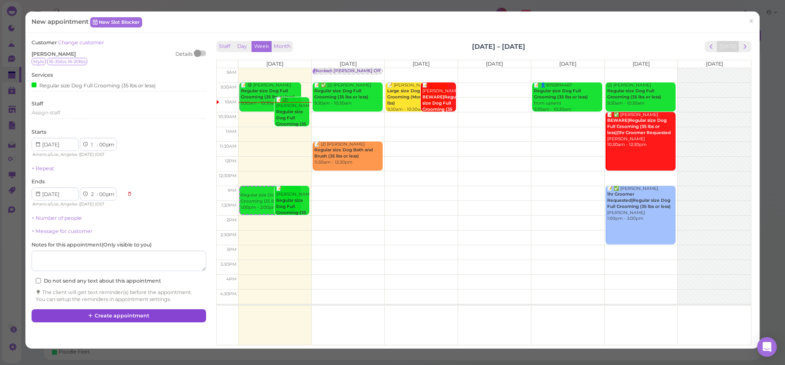
click at [120, 315] on button "Create appointment" at bounding box center [119, 315] width 174 height 13
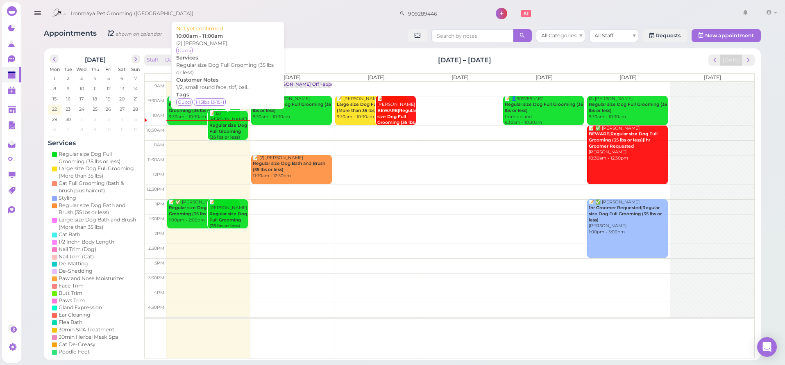
click at [237, 124] on b "Regular size Dog Full Grooming (35 lbs or less)" at bounding box center [228, 131] width 38 height 17
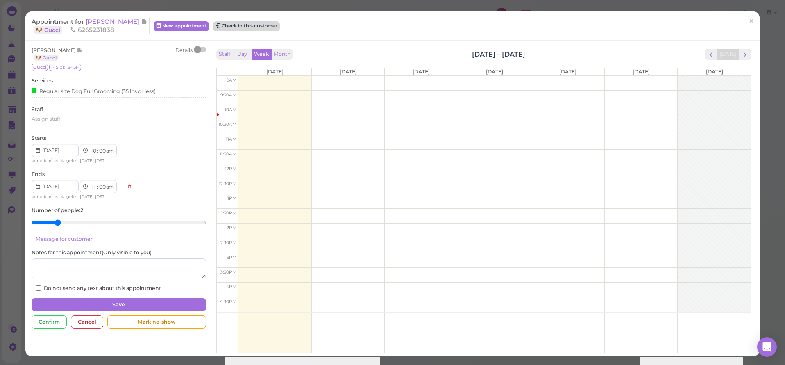
click at [239, 27] on button "Check in this customer" at bounding box center [246, 26] width 67 height 10
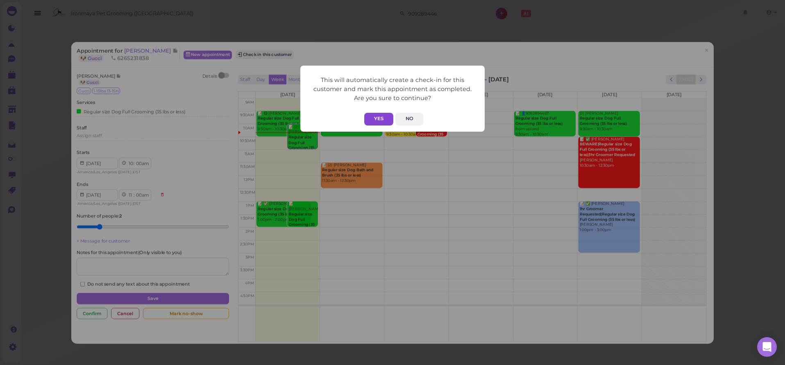
click at [375, 116] on button "Yes" at bounding box center [378, 119] width 29 height 13
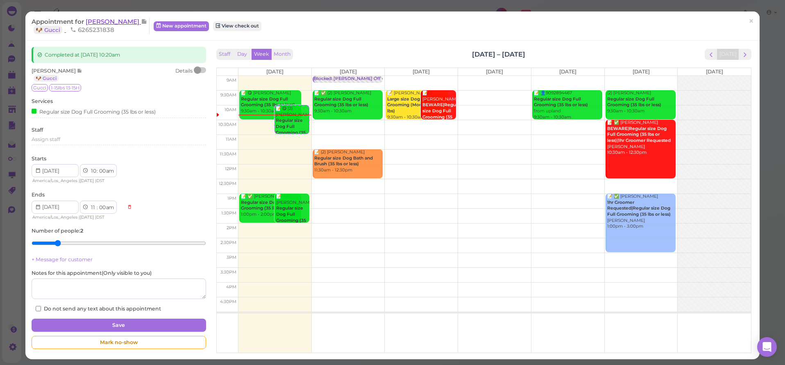
click at [103, 23] on span "[PERSON_NAME]" at bounding box center [113, 22] width 55 height 8
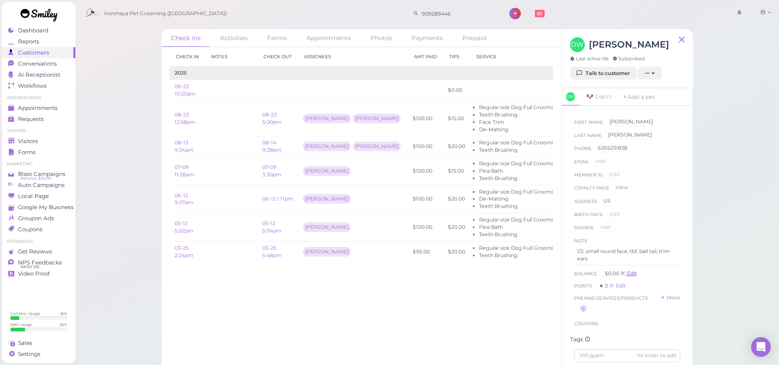
click at [627, 272] on link "Edit" at bounding box center [629, 273] width 16 height 6
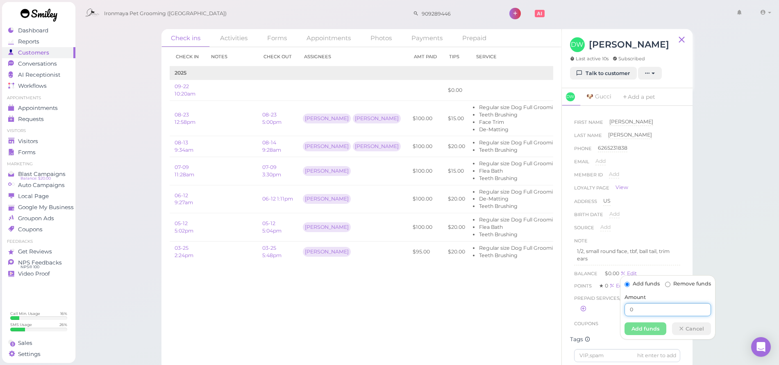
drag, startPoint x: 626, startPoint y: 307, endPoint x: 632, endPoint y: 308, distance: 5.9
click at [626, 307] on input "0" at bounding box center [668, 309] width 86 height 13
type input "40"
click at [658, 325] on button "Add funds" at bounding box center [646, 328] width 42 height 13
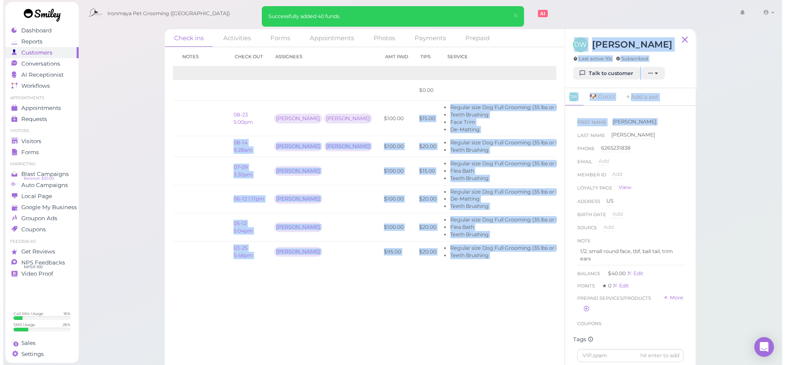
scroll to position [0, 53]
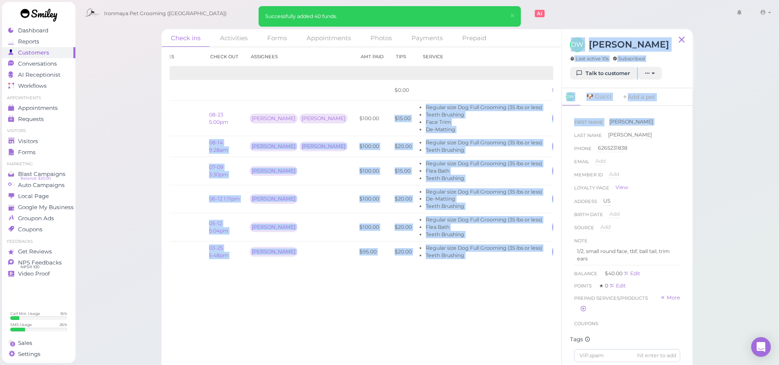
drag, startPoint x: 400, startPoint y: 113, endPoint x: 562, endPoint y: 132, distance: 163.0
click at [562, 132] on div "Check ins Activities Forms Appointments Photos Payments Prepaid Check in Notes …" at bounding box center [427, 199] width 531 height 341
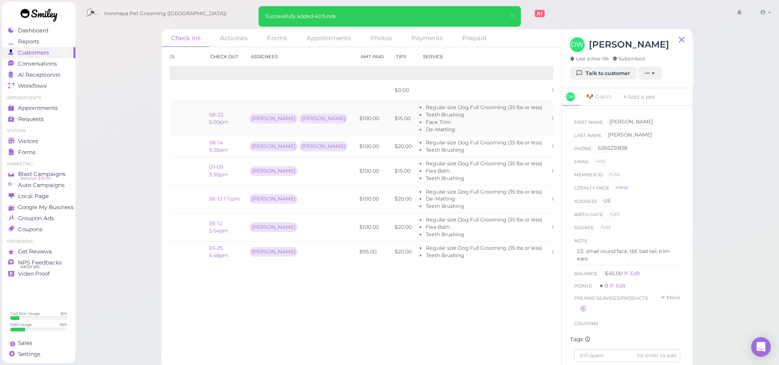
click at [426, 118] on li "Face Trim" at bounding box center [484, 121] width 116 height 7
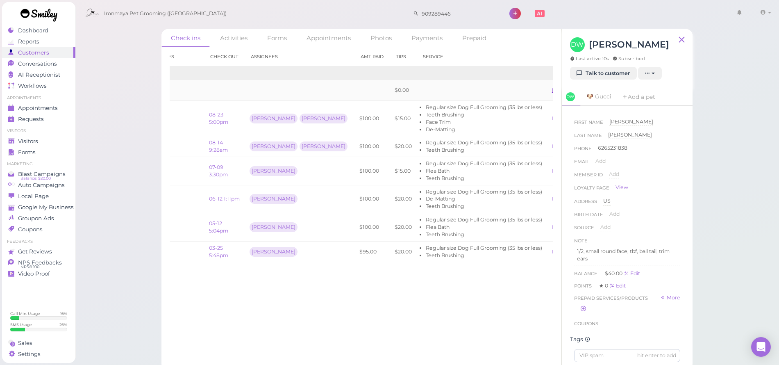
click at [552, 90] on link "Edit" at bounding box center [557, 90] width 10 height 6
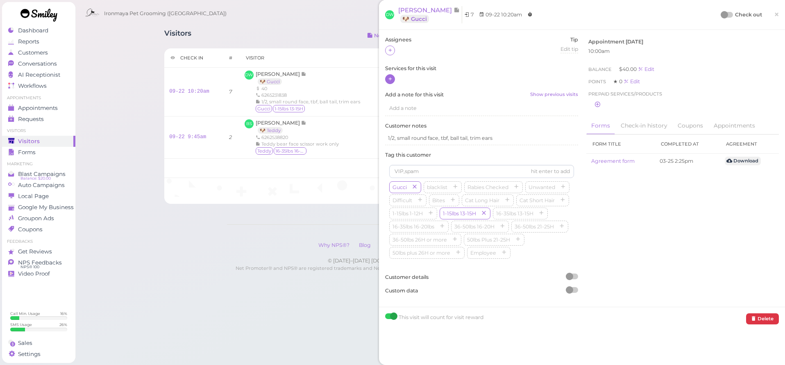
click at [394, 77] on div at bounding box center [390, 79] width 10 height 10
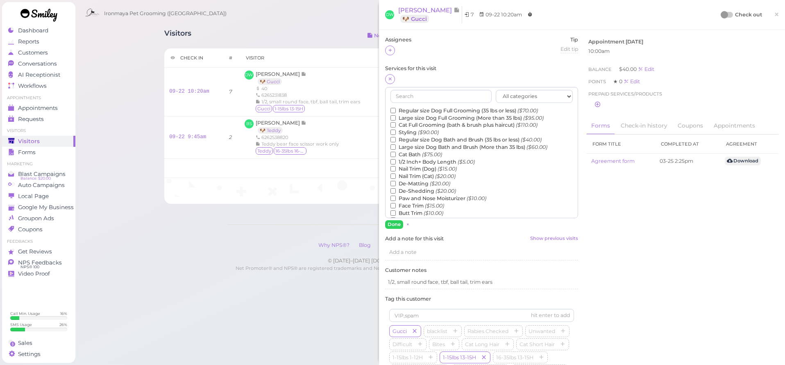
click at [399, 137] on label "Regular size Dog Bath and Brush (35 lbs or less) ($40.00)" at bounding box center [466, 139] width 151 height 7
click at [396, 137] on input "Regular size Dog Bath and Brush (35 lbs or less) ($40.00)" at bounding box center [393, 139] width 5 height 5
click at [393, 203] on input "Face Trim ($15.00)" at bounding box center [393, 205] width 5 height 5
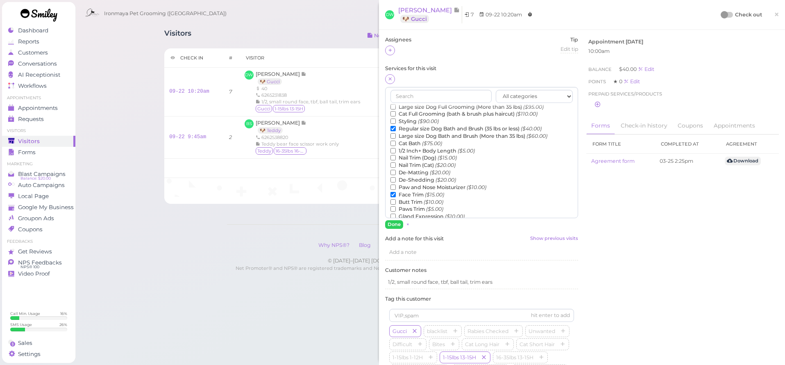
scroll to position [13, 0]
click at [394, 223] on button "Done" at bounding box center [394, 224] width 18 height 9
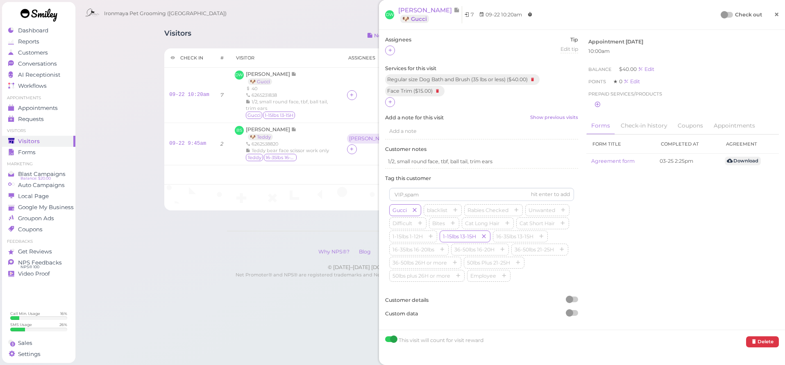
click at [774, 16] on span "×" at bounding box center [776, 14] width 5 height 11
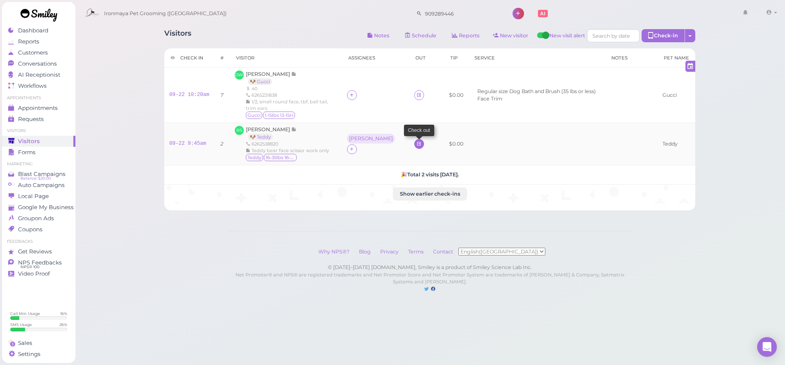
click at [416, 145] on icon at bounding box center [418, 144] width 5 height 6
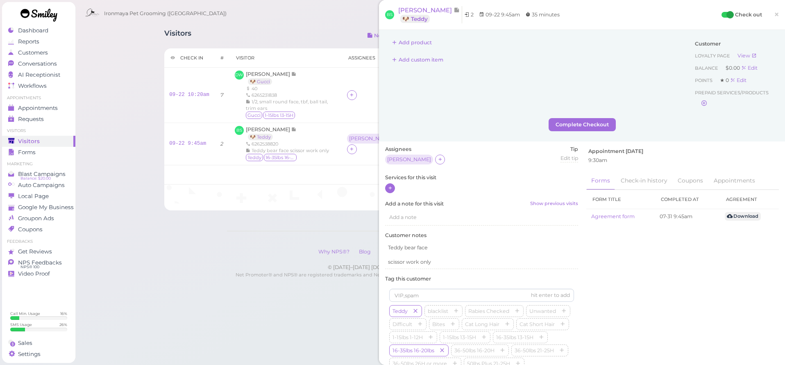
click at [391, 185] on icon at bounding box center [390, 188] width 5 height 6
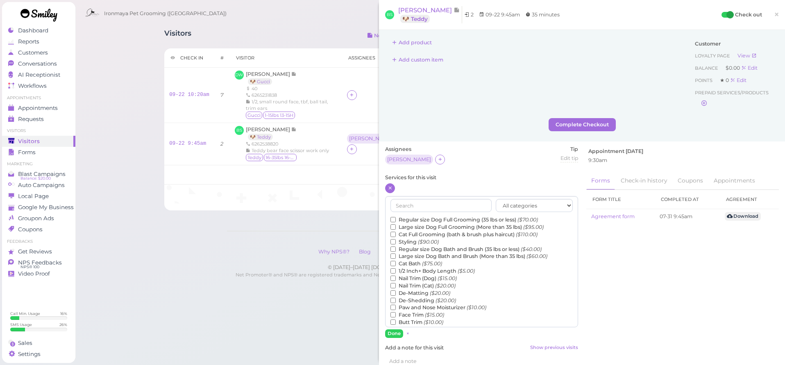
click at [394, 225] on input "Large size Dog Full Grooming (More than 35 lbs) ($95.00)" at bounding box center [393, 226] width 5 height 5
click at [397, 333] on button "Done" at bounding box center [394, 333] width 18 height 9
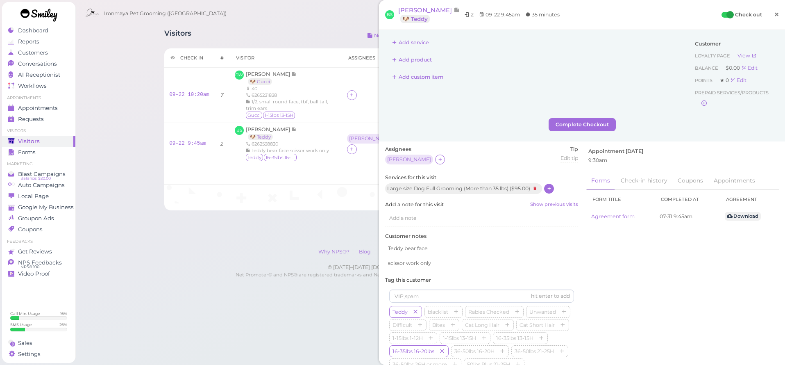
click at [774, 16] on span "×" at bounding box center [776, 14] width 5 height 11
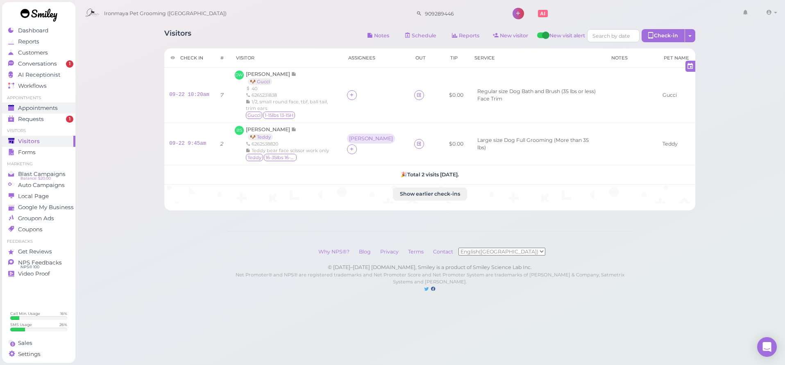
click at [53, 103] on link "Appointments" at bounding box center [38, 107] width 73 height 11
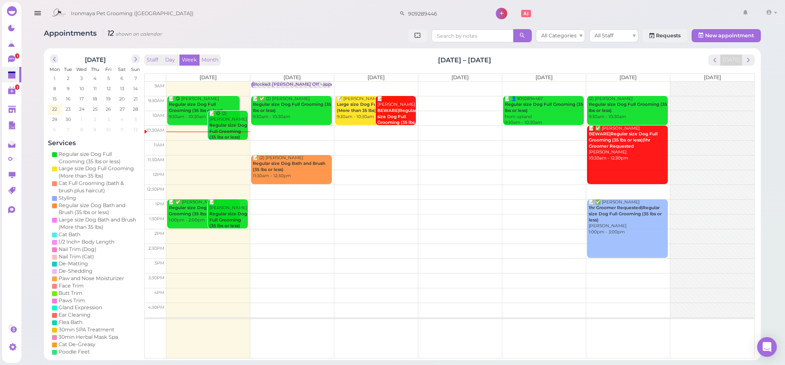
click at [635, 82] on td at bounding box center [460, 89] width 588 height 15
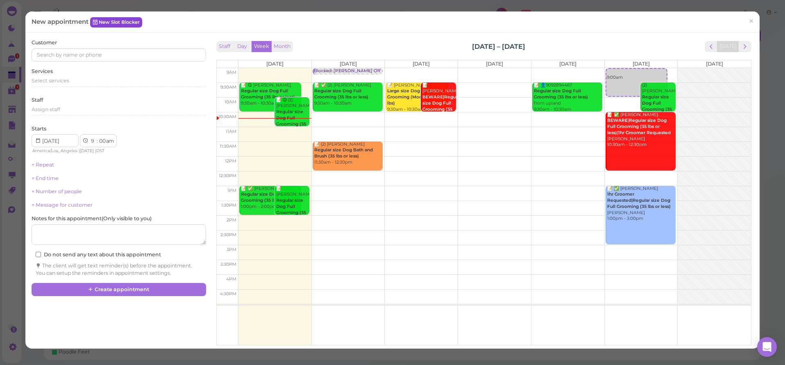
click at [118, 19] on link "New Slot Blocker" at bounding box center [116, 22] width 52 height 10
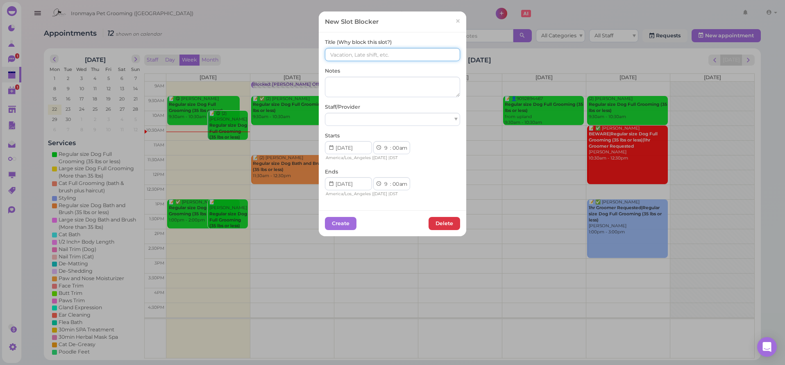
click at [384, 57] on input at bounding box center [392, 54] width 135 height 13
click at [329, 55] on input "()()[PERSON_NAME]" at bounding box center [392, 54] width 135 height 13
click at [338, 54] on input "(10)()[PERSON_NAME]" at bounding box center [392, 54] width 135 height 13
type input "(10)(7)[PERSON_NAME]"
select select "15"
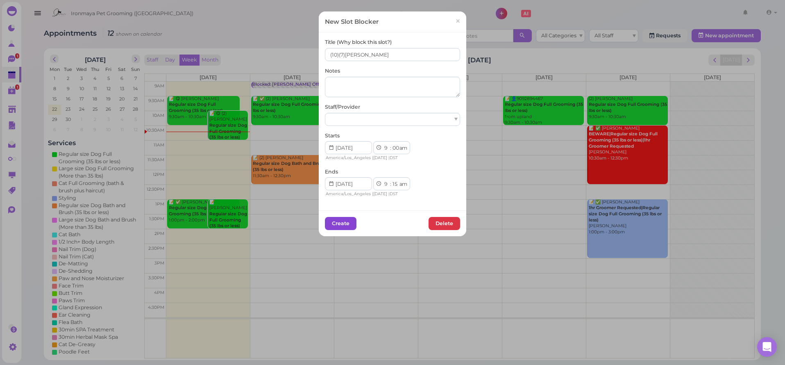
click at [337, 224] on button "Create" at bounding box center [341, 223] width 32 height 13
click at [375, 116] on div at bounding box center [392, 119] width 135 height 13
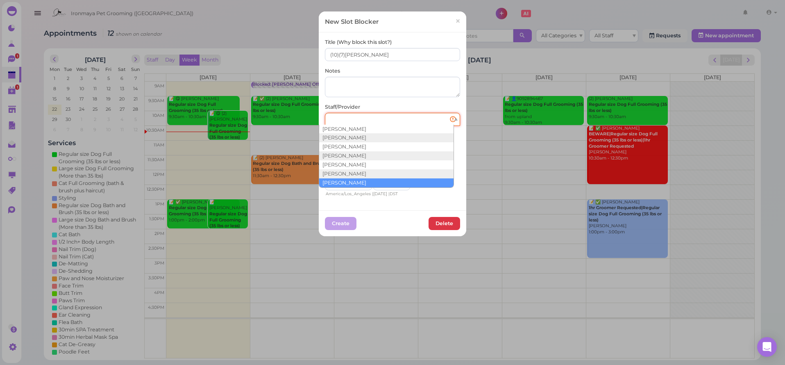
scroll to position [15, 0]
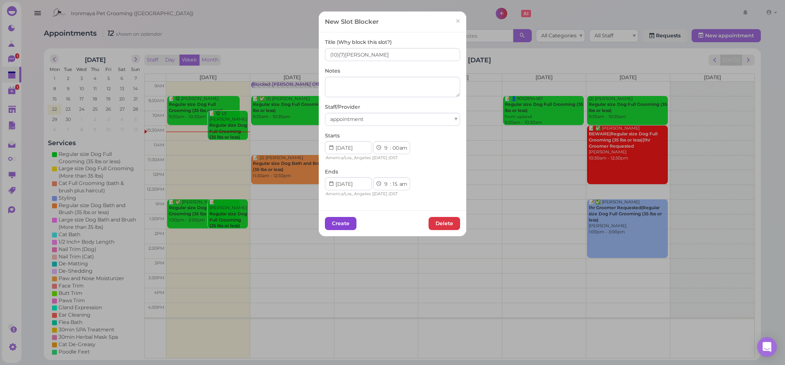
click at [335, 226] on button "Create" at bounding box center [341, 223] width 32 height 13
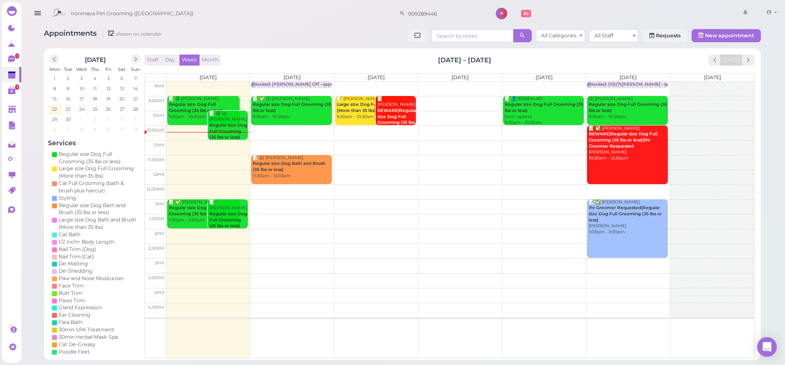
click at [381, 83] on td at bounding box center [460, 89] width 588 height 15
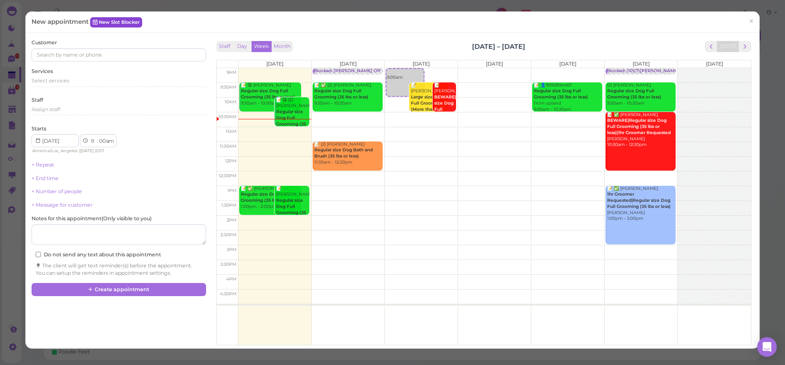
click at [113, 23] on link "New Slot Blocker" at bounding box center [116, 22] width 52 height 10
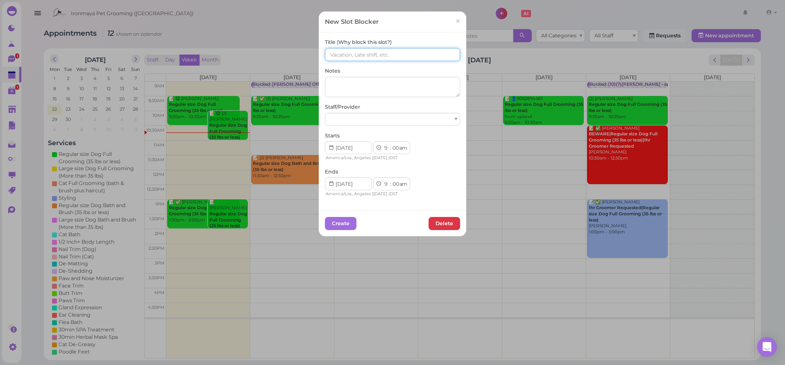
click at [381, 53] on input at bounding box center [392, 54] width 135 height 13
type input "()()[PERSON_NAME]"
select select "15"
click at [344, 223] on button "Create" at bounding box center [341, 223] width 32 height 13
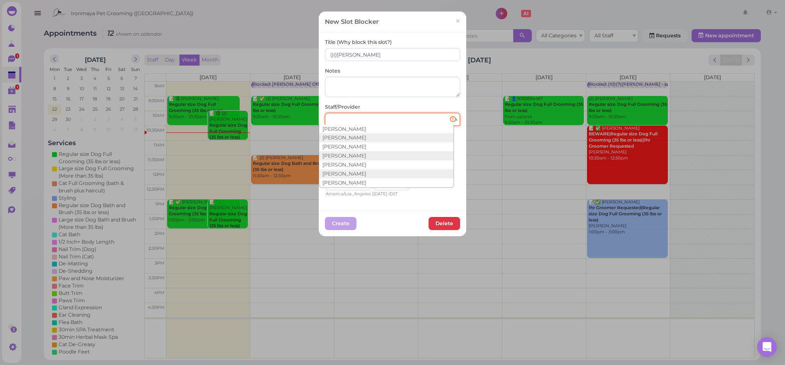
click at [390, 118] on div at bounding box center [392, 119] width 135 height 13
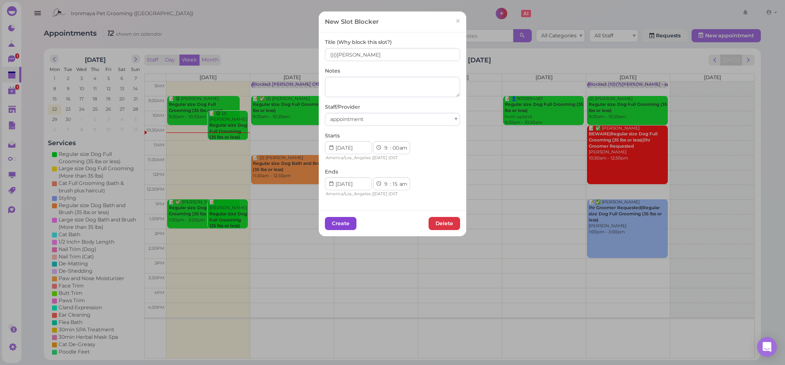
click at [336, 221] on button "Create" at bounding box center [341, 223] width 32 height 13
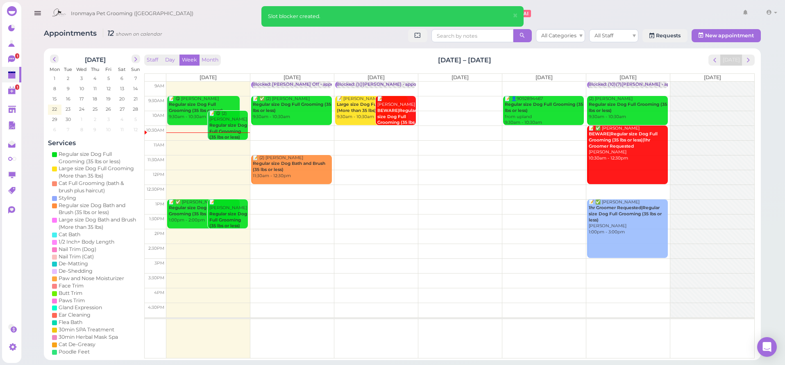
click at [470, 86] on td at bounding box center [460, 89] width 588 height 15
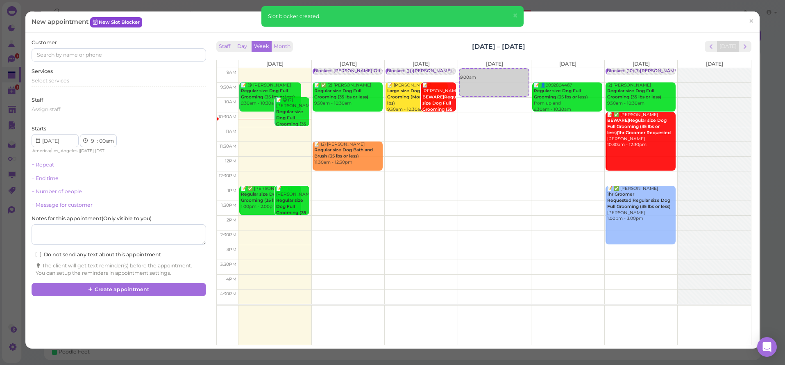
click at [140, 25] on link "New Slot Blocker" at bounding box center [116, 22] width 52 height 10
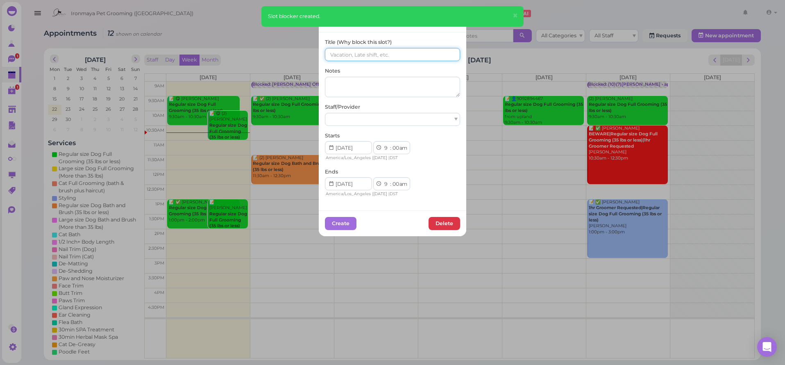
click at [393, 57] on input at bounding box center [392, 54] width 135 height 13
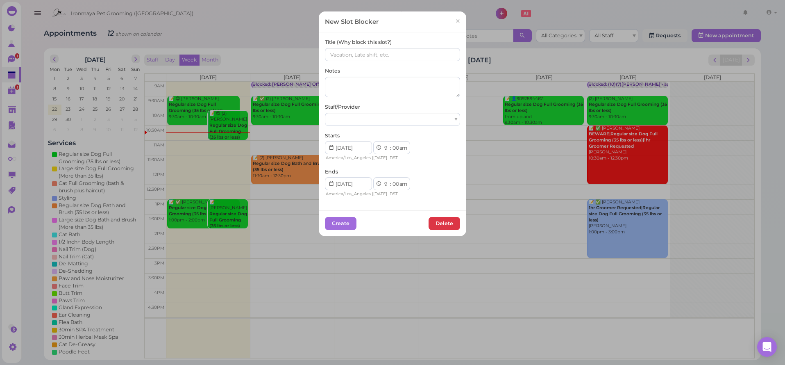
click at [457, 23] on span "×" at bounding box center [457, 21] width 5 height 11
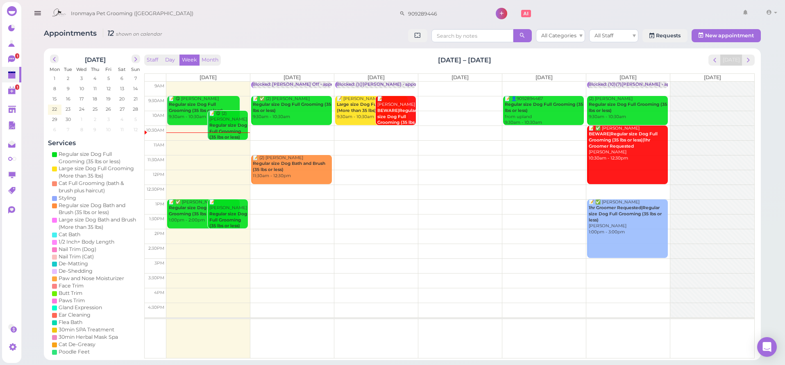
click at [548, 82] on td at bounding box center [460, 89] width 588 height 15
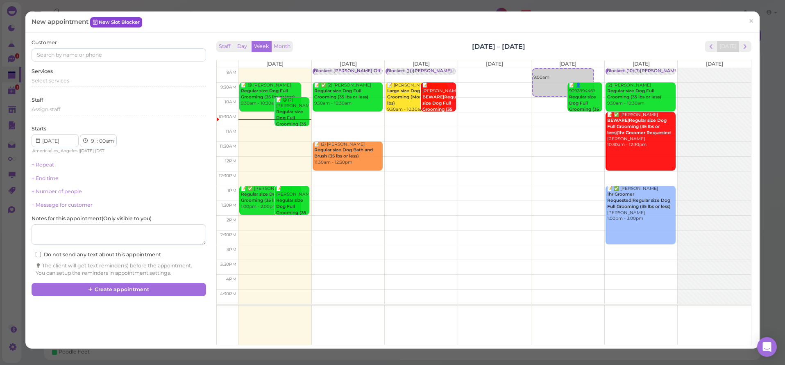
click at [124, 22] on link "New Slot Blocker" at bounding box center [116, 22] width 52 height 10
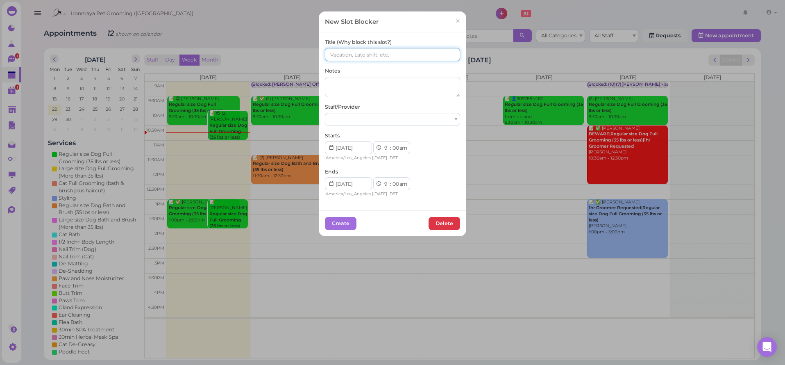
click at [334, 52] on input at bounding box center [392, 54] width 135 height 13
type input "()()[PERSON_NAME]"
select select "15"
click at [362, 116] on div at bounding box center [392, 119] width 135 height 13
click at [338, 220] on button "Create" at bounding box center [341, 223] width 32 height 13
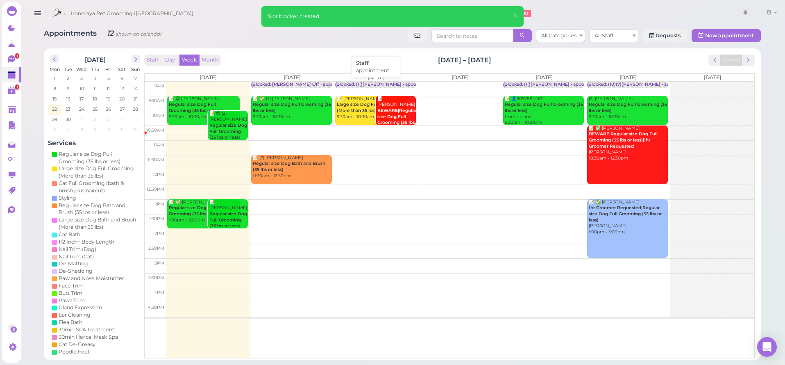
click at [364, 85] on div "Blocked: ()()[PERSON_NAME] • appointment" at bounding box center [385, 85] width 97 height 6
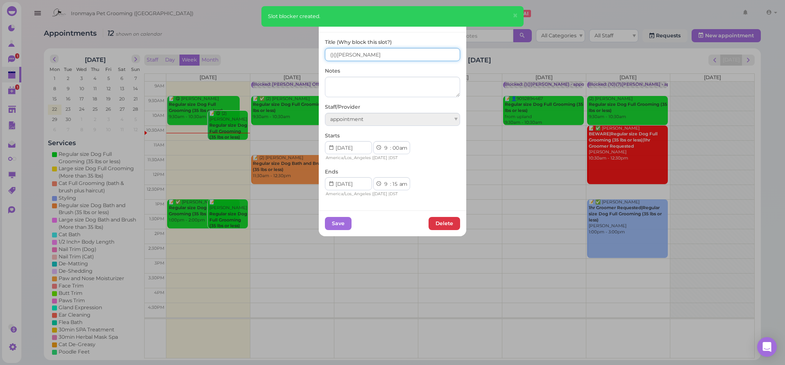
click at [329, 54] on input "()()[PERSON_NAME]" at bounding box center [392, 54] width 135 height 13
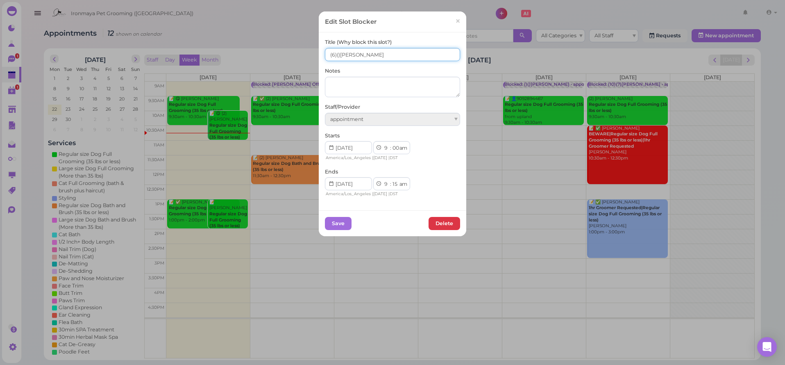
drag, startPoint x: 336, startPoint y: 53, endPoint x: 337, endPoint y: 85, distance: 32.0
click at [336, 54] on input "(6)()[PERSON_NAME]" at bounding box center [392, 54] width 135 height 13
type input "(6)(6)[PERSON_NAME]"
click at [329, 219] on button "Save" at bounding box center [338, 223] width 27 height 13
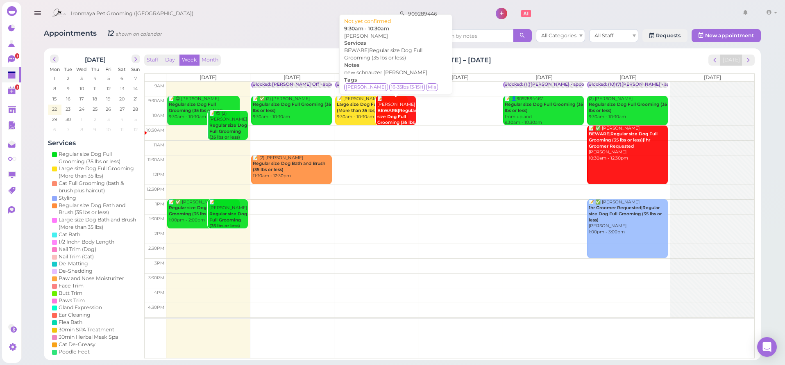
click at [399, 108] on b "BEWARE|Regular size Dog Full Grooming (35 lbs or less)" at bounding box center [397, 119] width 39 height 23
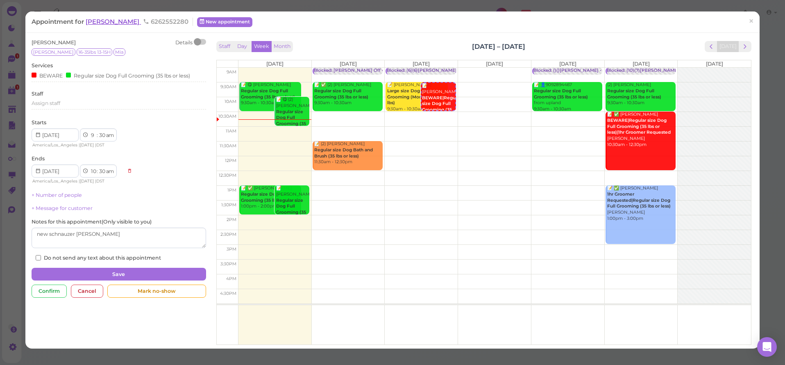
click at [120, 24] on span "[PERSON_NAME]" at bounding box center [113, 22] width 55 height 8
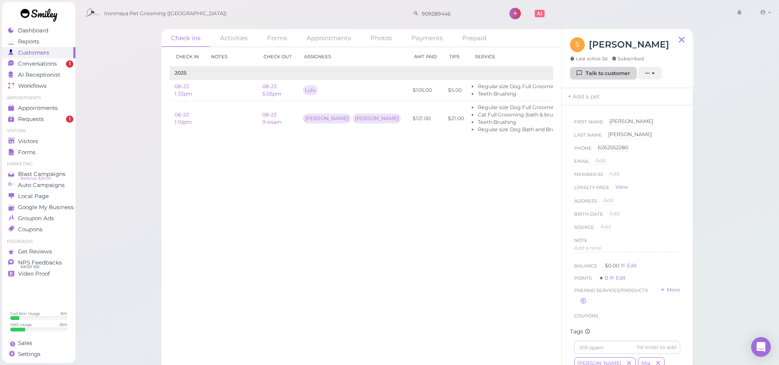
click at [603, 77] on link "Talk to customer" at bounding box center [603, 73] width 67 height 13
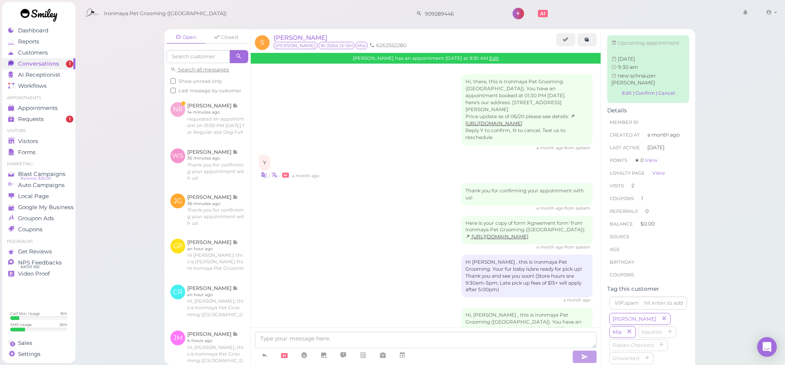
scroll to position [683, 0]
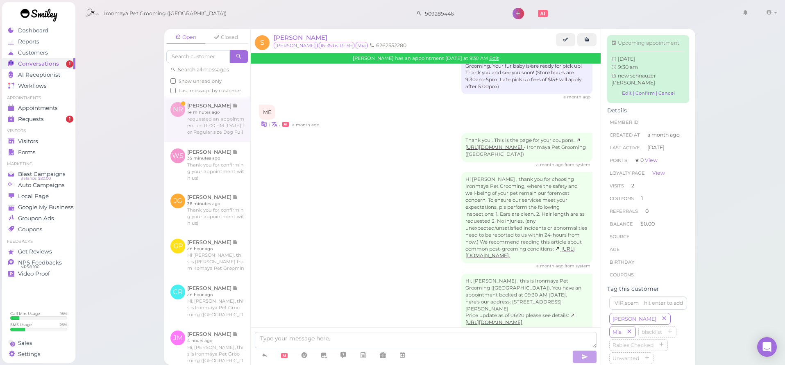
click at [221, 132] on link at bounding box center [207, 119] width 86 height 46
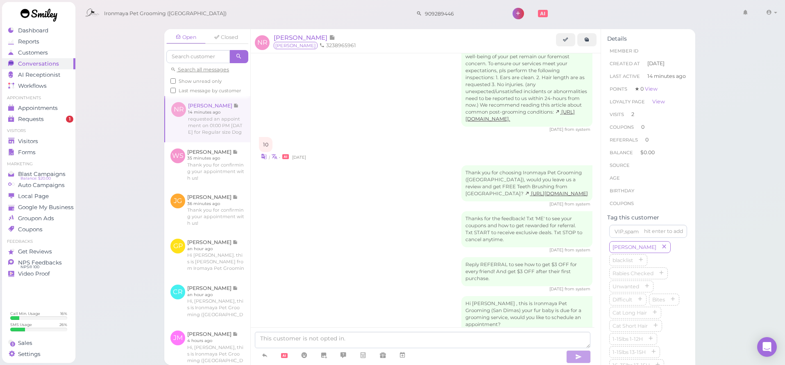
scroll to position [741, 0]
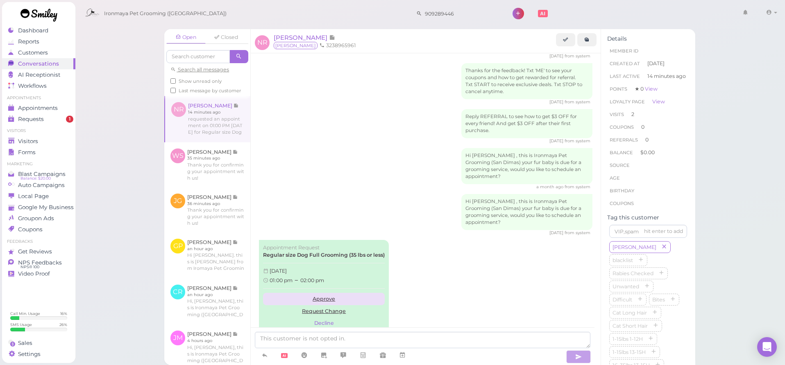
click at [319, 293] on link "Approve" at bounding box center [324, 299] width 122 height 12
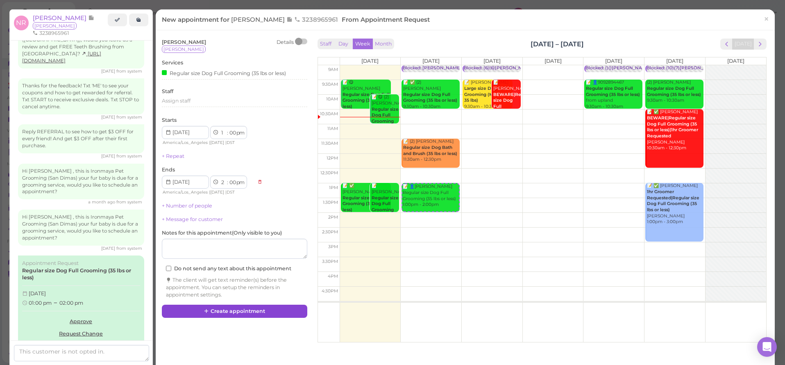
click at [255, 307] on button "Create appointment" at bounding box center [235, 311] width 146 height 13
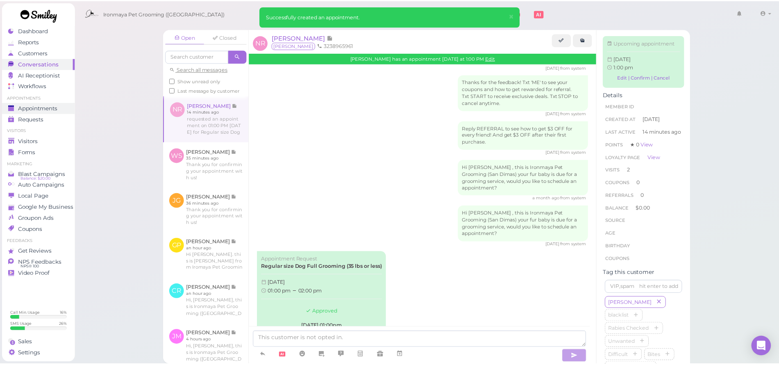
scroll to position [817, 0]
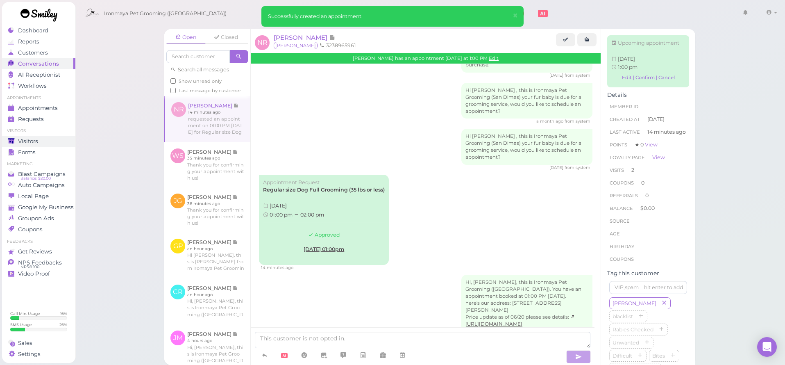
click at [34, 142] on span "Visitors" at bounding box center [28, 141] width 20 height 7
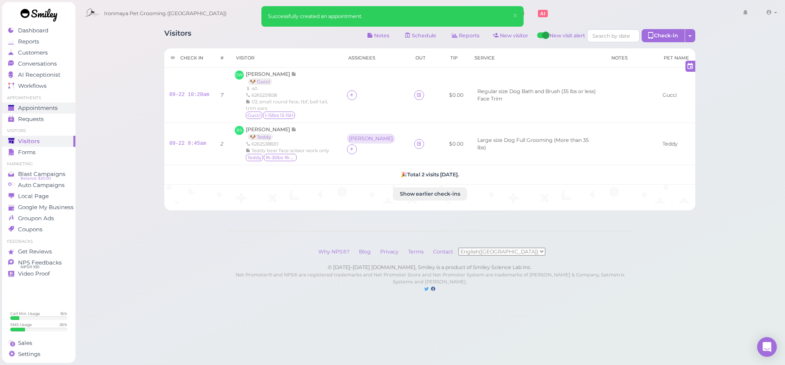
click at [50, 108] on span "Appointments" at bounding box center [38, 108] width 40 height 7
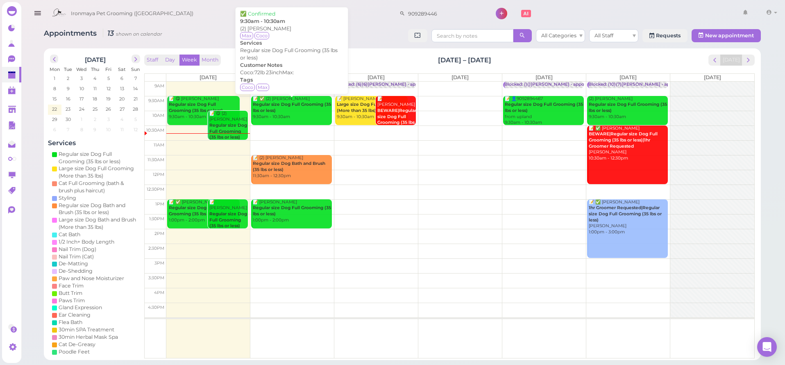
click at [314, 107] on div "📝 ✅ (2) [PERSON_NAME] Regular size Dog Full Grooming (35 lbs or less) 9:30am - …" at bounding box center [293, 108] width 80 height 24
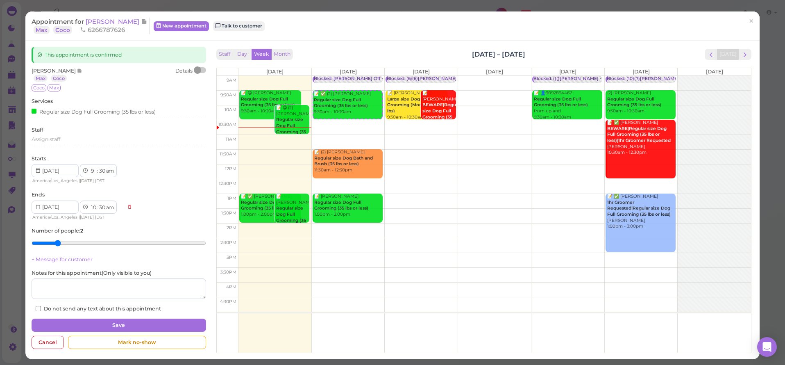
click at [115, 22] on span "[PERSON_NAME]" at bounding box center [113, 22] width 55 height 8
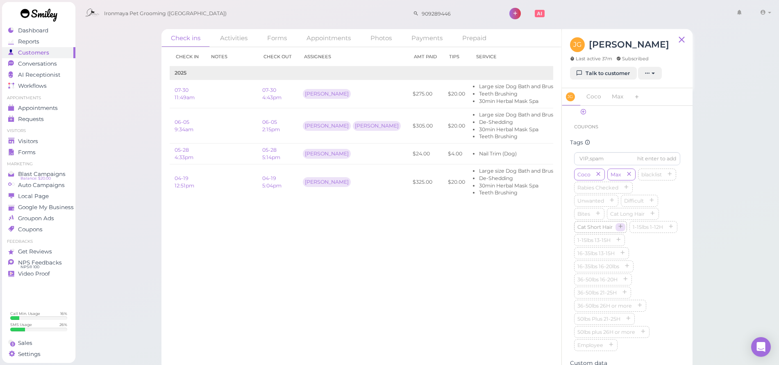
scroll to position [273, 0]
click at [646, 259] on icon "button" at bounding box center [643, 256] width 5 height 6
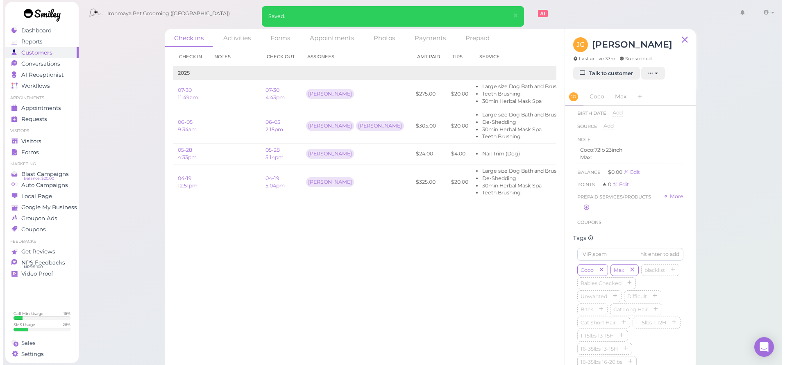
scroll to position [2, 0]
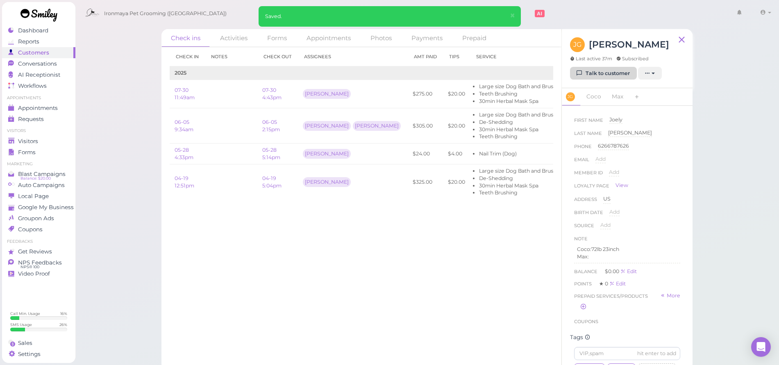
click at [601, 70] on link "Talk to customer" at bounding box center [603, 73] width 67 height 13
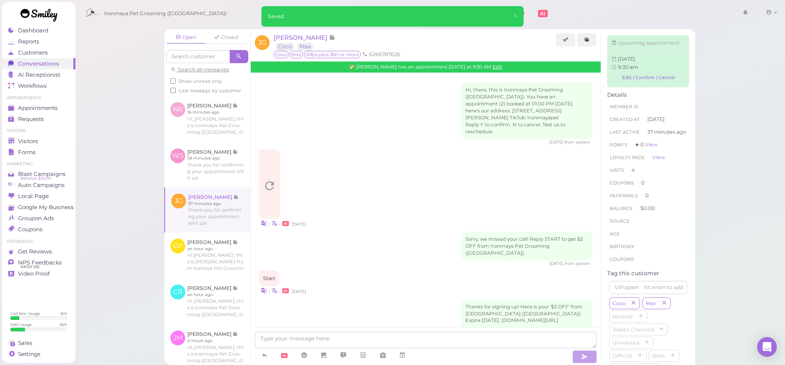
scroll to position [1244, 0]
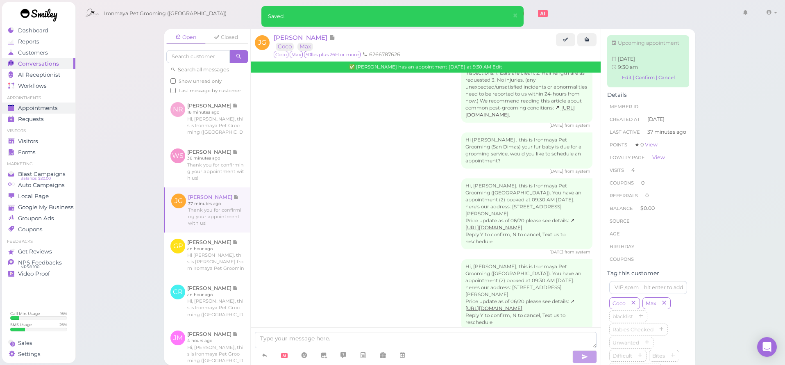
click at [37, 108] on span "Appointments" at bounding box center [38, 108] width 40 height 7
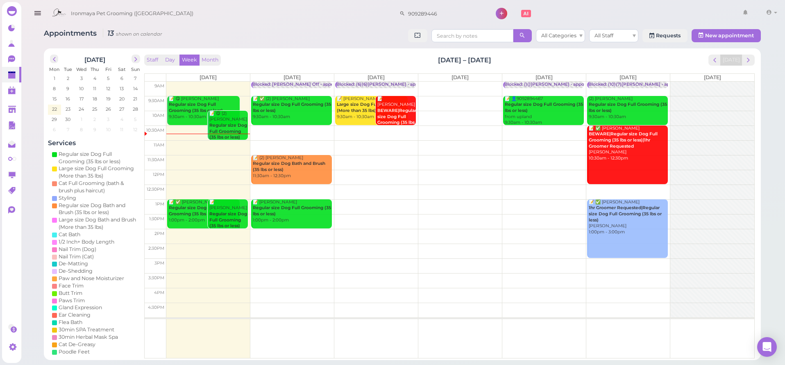
click at [293, 107] on div "📝 ✅ (2) [PERSON_NAME] Regular size Dog Full Grooming (35 lbs or less) 9:30am - …" at bounding box center [293, 108] width 80 height 24
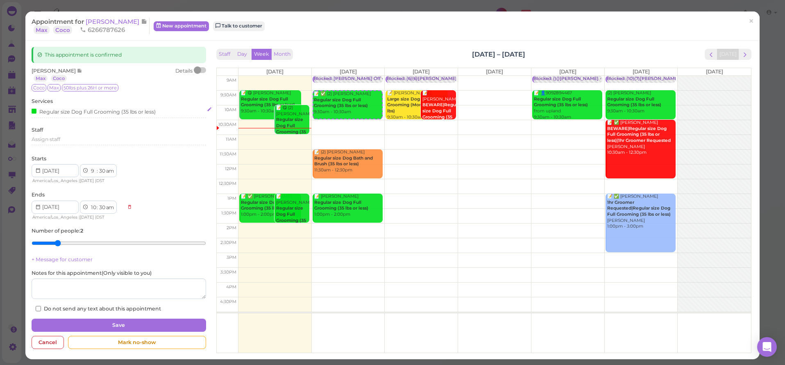
click at [55, 113] on div "Regular size Dog Full Grooming (35 lbs or less)" at bounding box center [94, 111] width 124 height 9
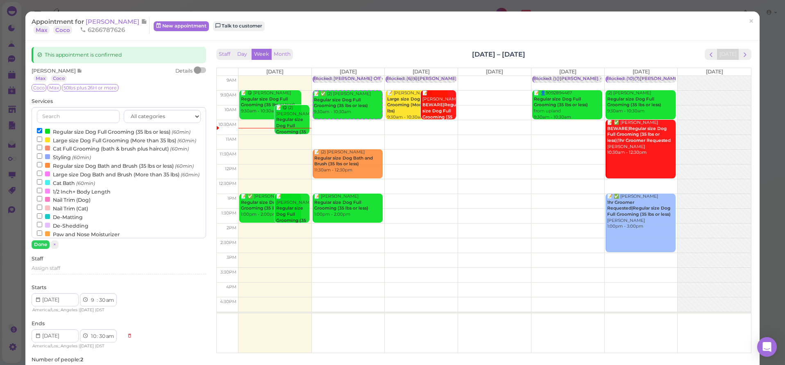
click at [41, 130] on input "Regular size Dog Full Grooming (35 lbs or less) (60min)" at bounding box center [39, 130] width 5 height 5
click at [38, 176] on input "Large size Dog Bath and Brush (More than 35 lbs) (60min)" at bounding box center [39, 173] width 5 height 5
click at [42, 243] on button "Done" at bounding box center [41, 244] width 18 height 9
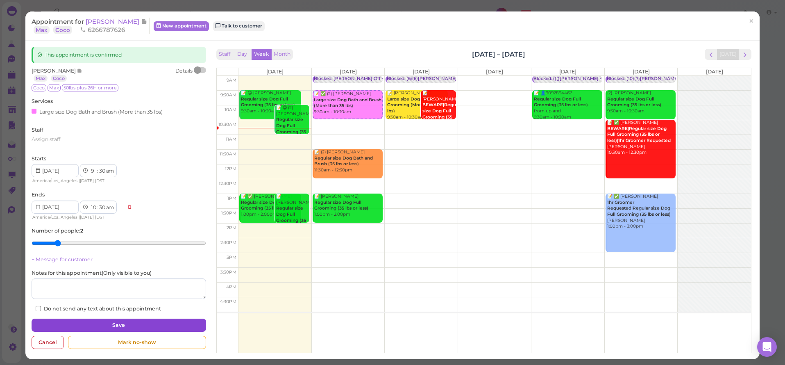
click at [96, 319] on button "Save" at bounding box center [119, 325] width 174 height 13
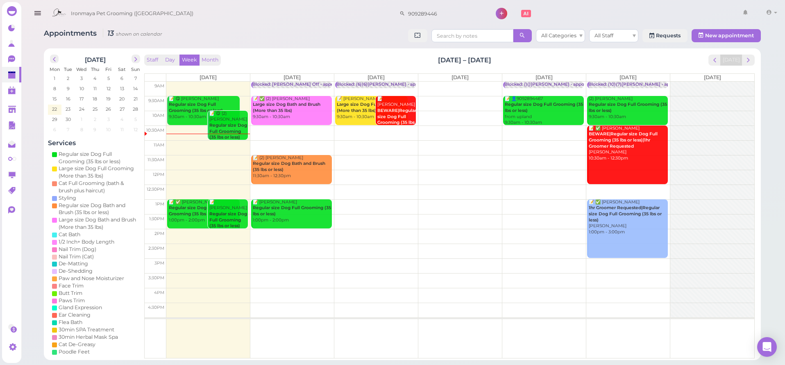
click at [450, 82] on td at bounding box center [460, 89] width 588 height 15
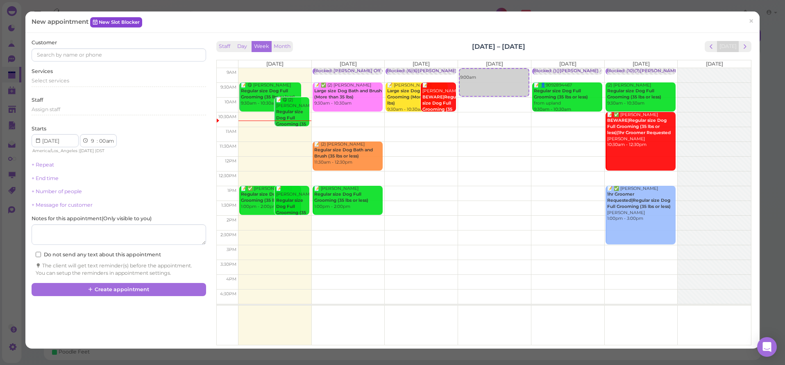
click at [120, 19] on link "New Slot Blocker" at bounding box center [116, 22] width 52 height 10
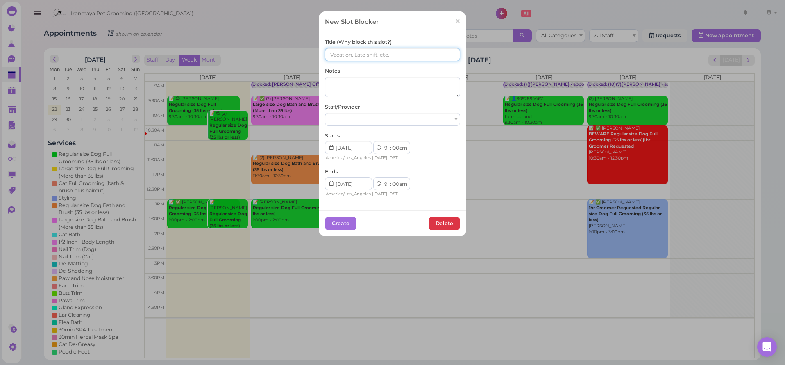
click at [403, 58] on input at bounding box center [392, 54] width 135 height 13
click at [330, 55] on input "()()[PERSON_NAME]" at bounding box center [392, 54] width 135 height 13
click at [337, 55] on input "(10)()[PERSON_NAME]" at bounding box center [392, 54] width 135 height 13
type input "(10)(7)[PERSON_NAME]"
select select "15"
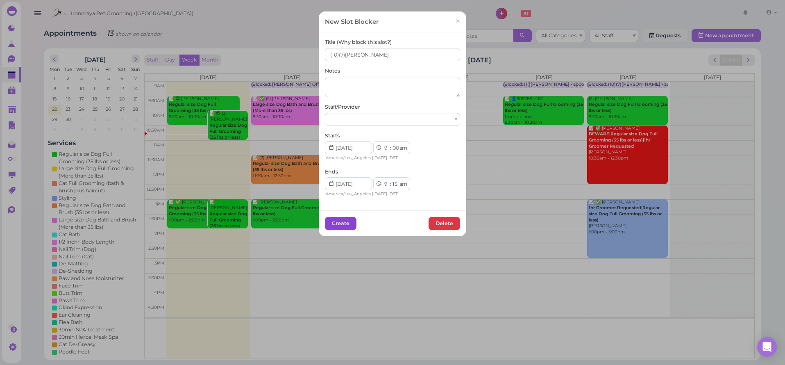
click at [337, 227] on button "Create" at bounding box center [341, 223] width 32 height 13
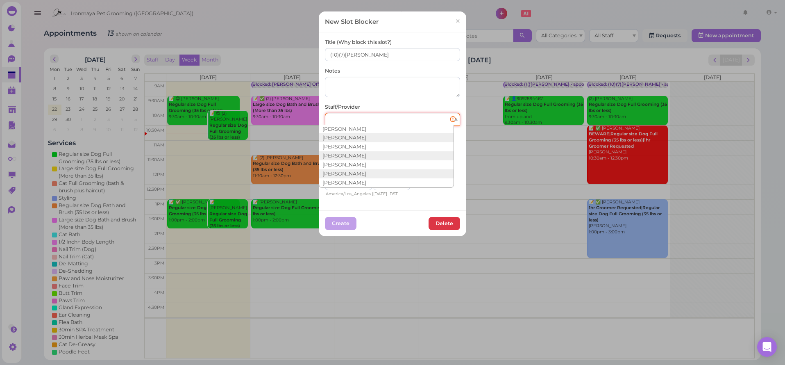
click at [375, 122] on div at bounding box center [392, 119] width 135 height 13
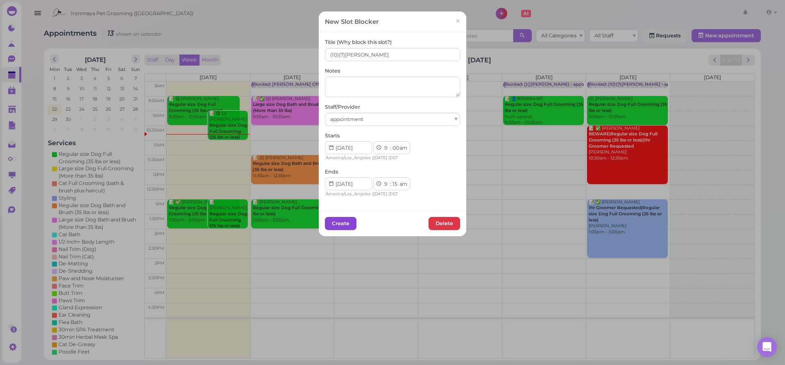
click at [336, 217] on button "Create" at bounding box center [341, 223] width 32 height 13
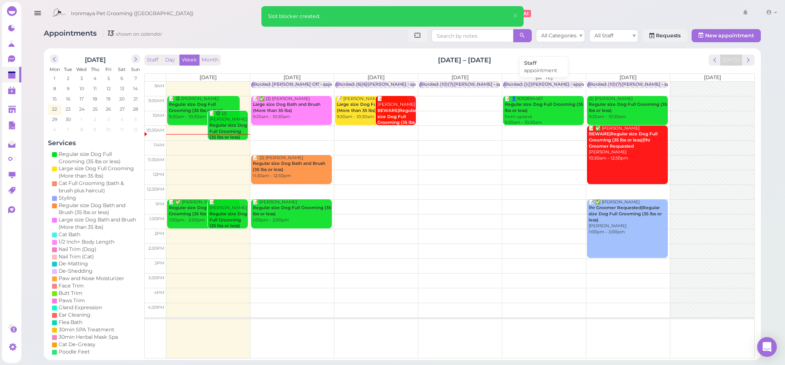
click at [537, 84] on div "Blocked: ()()[PERSON_NAME] • appointment" at bounding box center [553, 85] width 97 height 6
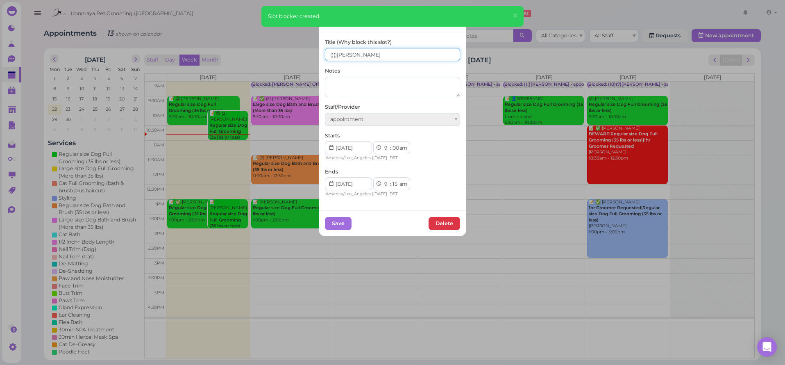
click at [328, 55] on input "()()[PERSON_NAME]" at bounding box center [392, 54] width 135 height 13
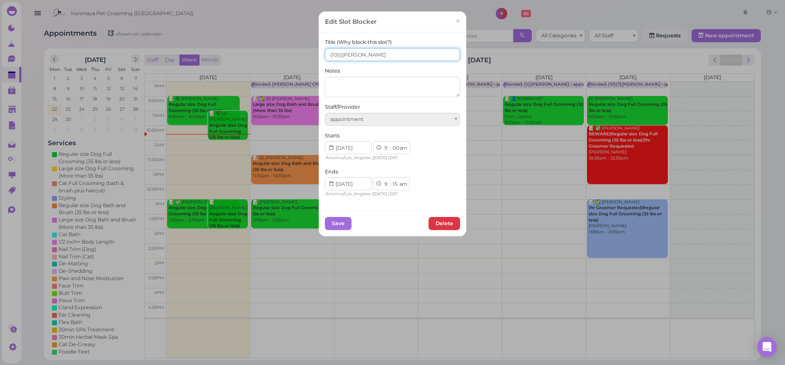
drag, startPoint x: 338, startPoint y: 56, endPoint x: 337, endPoint y: 62, distance: 6.2
click at [338, 56] on input "(10)()[PERSON_NAME]" at bounding box center [392, 54] width 135 height 13
type input "(10)(7)[PERSON_NAME]"
click at [338, 218] on button "Save" at bounding box center [338, 223] width 27 height 13
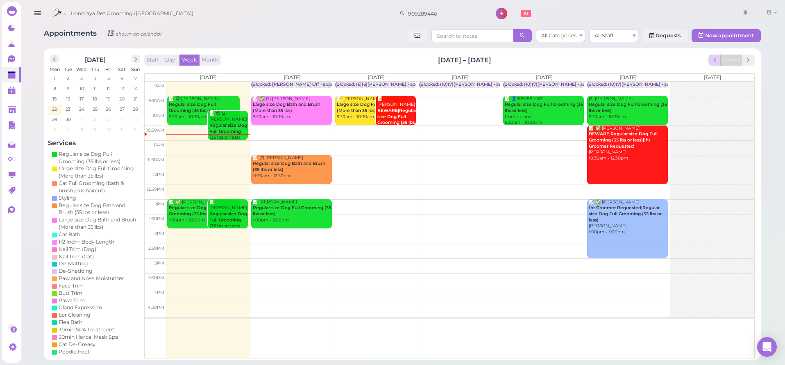
click at [719, 58] on span "prev" at bounding box center [715, 60] width 8 height 8
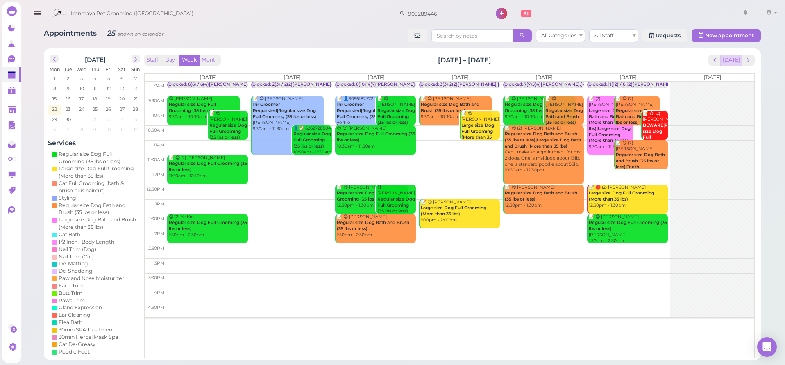
click at [733, 59] on button "[DATE]" at bounding box center [732, 60] width 22 height 11
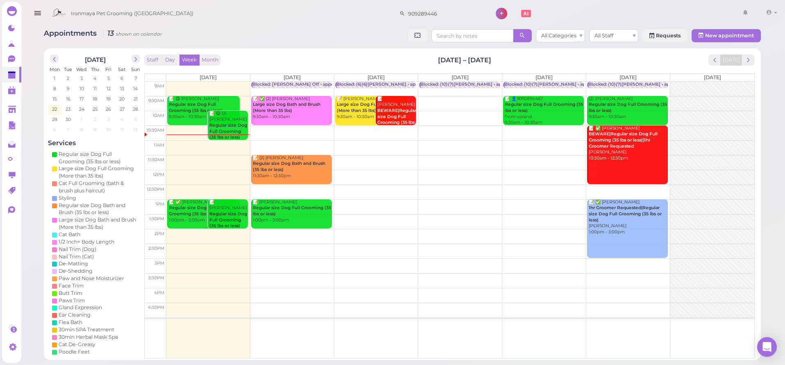
click at [250, 199] on td at bounding box center [460, 206] width 588 height 15
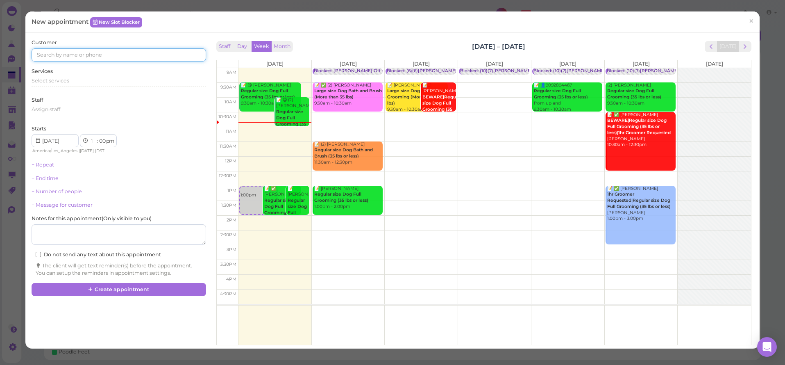
click at [46, 54] on input at bounding box center [119, 54] width 174 height 13
type input "6263836930"
click at [62, 70] on span "6263836930" at bounding box center [54, 69] width 32 height 6
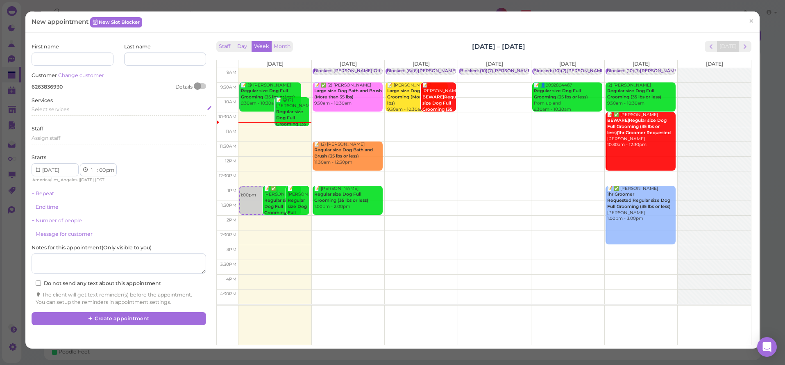
click at [47, 107] on span "Select services" at bounding box center [51, 109] width 38 height 6
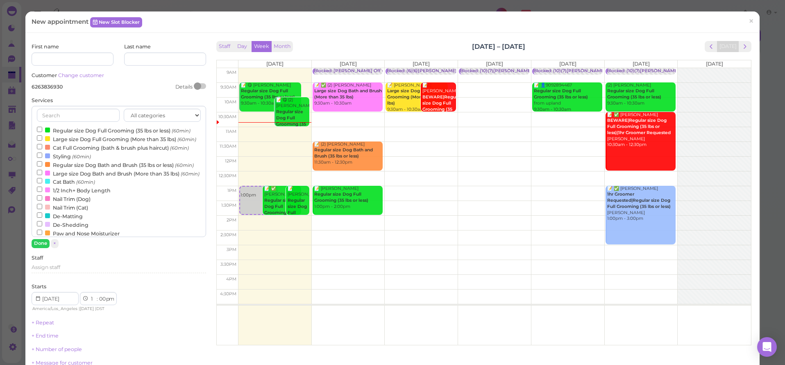
click at [66, 177] on label "Large size Dog Bath and Brush (More than 35 lbs) (60min)" at bounding box center [118, 173] width 163 height 9
click at [42, 175] on input "Large size Dog Bath and Brush (More than 35 lbs) (60min)" at bounding box center [39, 172] width 5 height 5
click at [46, 241] on button "Done" at bounding box center [41, 243] width 18 height 9
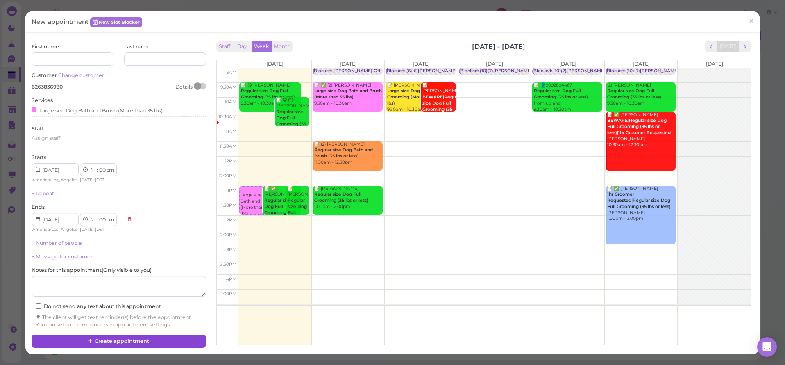
click at [133, 334] on button "Create appointment" at bounding box center [119, 340] width 174 height 13
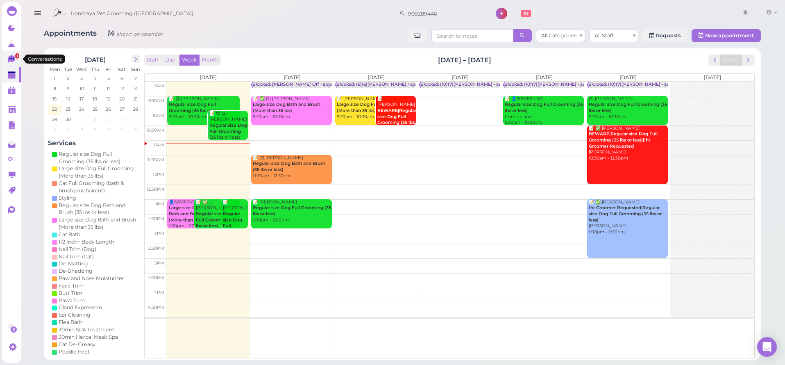
click at [5, 60] on link "1" at bounding box center [11, 59] width 19 height 16
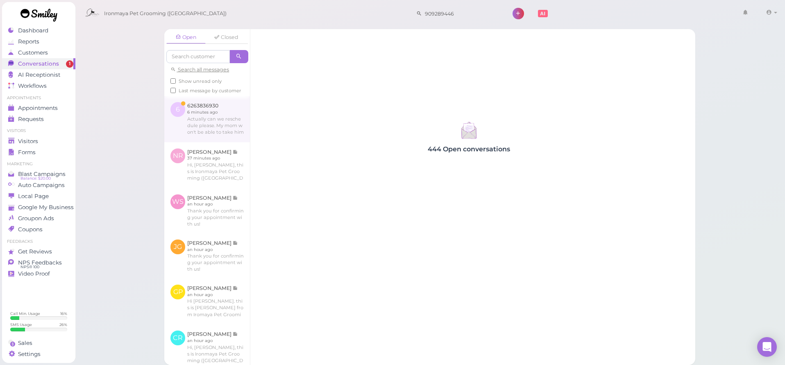
click at [194, 130] on link at bounding box center [207, 119] width 86 height 46
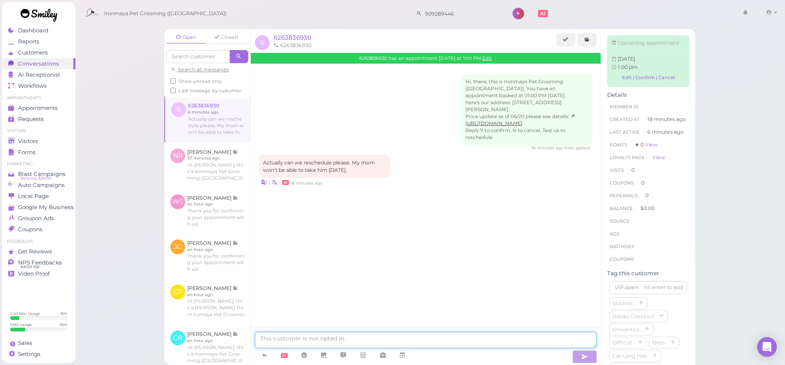
click at [327, 344] on textarea at bounding box center [426, 340] width 342 height 16
type textarea "Sure, would you like to come [DATE]?"
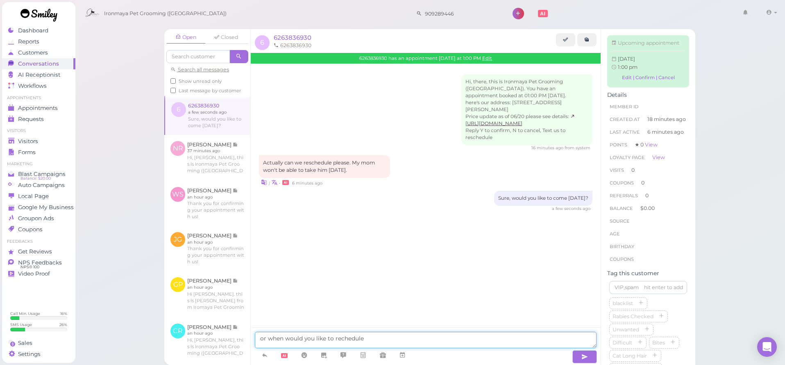
type textarea "or when would you like to reschedule?"
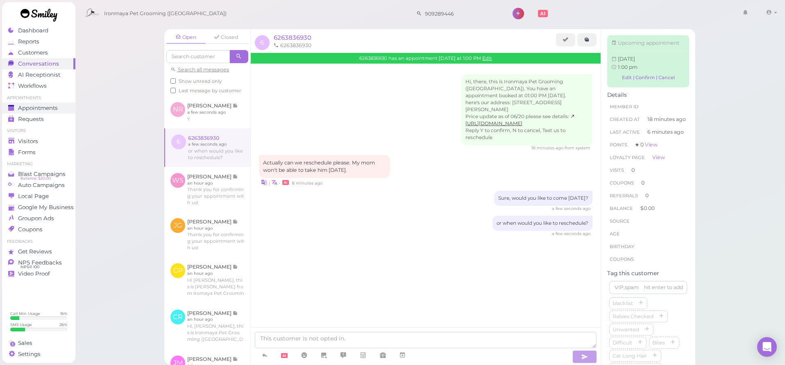
click at [50, 107] on span "Appointments" at bounding box center [38, 108] width 40 height 7
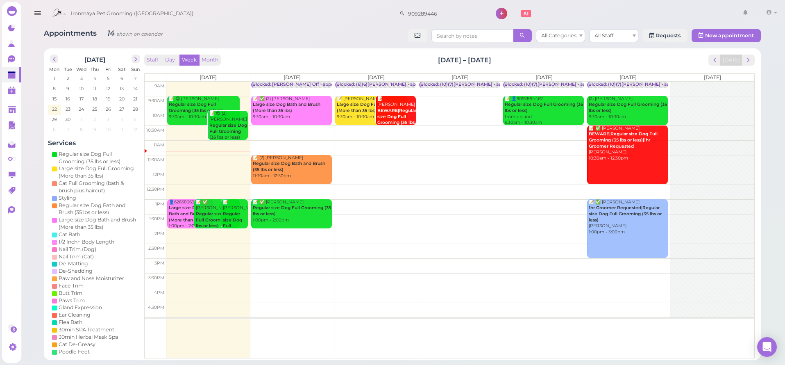
click at [585, 111] on td at bounding box center [460, 118] width 588 height 15
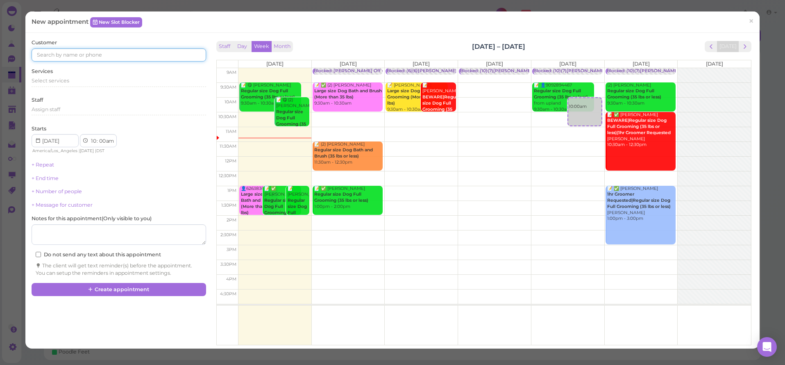
click at [102, 56] on input at bounding box center [119, 54] width 174 height 13
type input "6264845894"
click at [90, 70] on small "6264845894" at bounding box center [105, 70] width 30 height 6
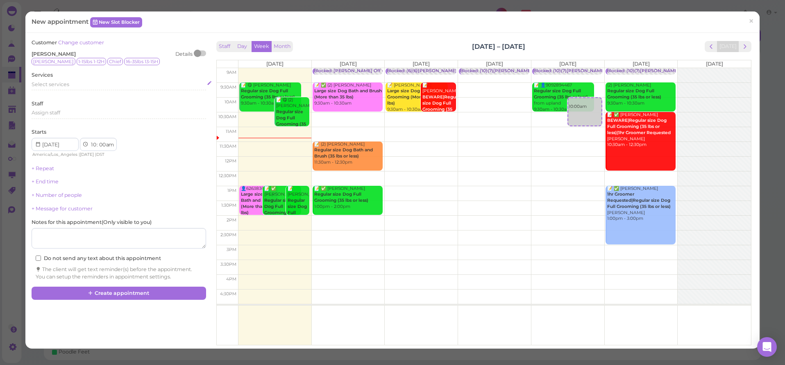
click at [40, 84] on span "Select services" at bounding box center [51, 84] width 38 height 6
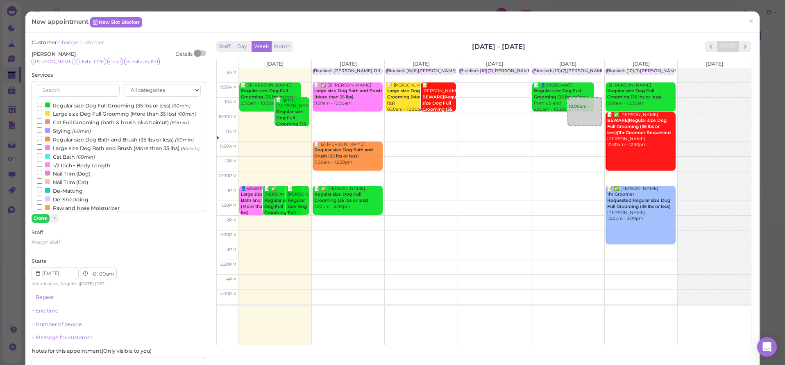
click at [43, 103] on label "Regular size Dog Full Grooming (35 lbs or less) (60min)" at bounding box center [114, 105] width 154 height 9
click at [42, 103] on input "Regular size Dog Full Grooming (35 lbs or less) (60min)" at bounding box center [39, 104] width 5 height 5
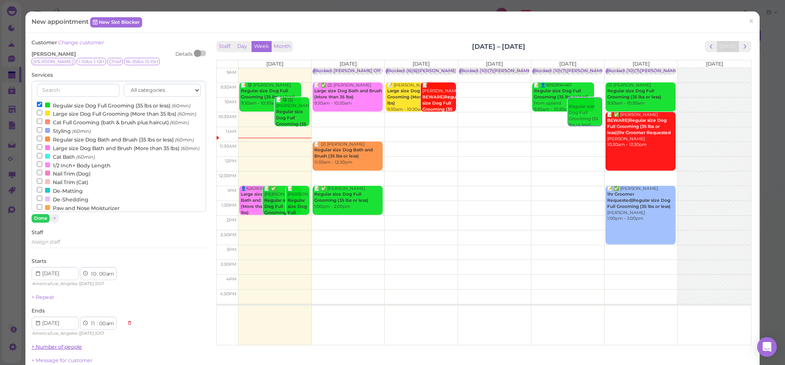
drag, startPoint x: 37, startPoint y: 217, endPoint x: 41, endPoint y: 218, distance: 4.2
click at [37, 217] on button "Done" at bounding box center [41, 218] width 18 height 9
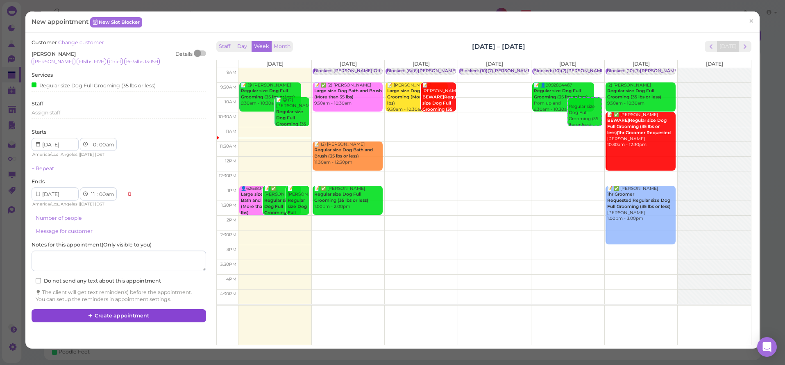
drag, startPoint x: 141, startPoint y: 306, endPoint x: 143, endPoint y: 316, distance: 10.5
click at [143, 316] on div "Customer Change customer [PERSON_NAME] Details [PERSON_NAME] 1-15lbs 1-12H Chie…" at bounding box center [118, 180] width 182 height 283
click at [146, 314] on button "Create appointment" at bounding box center [119, 315] width 174 height 13
